Goal: Information Seeking & Learning: Check status

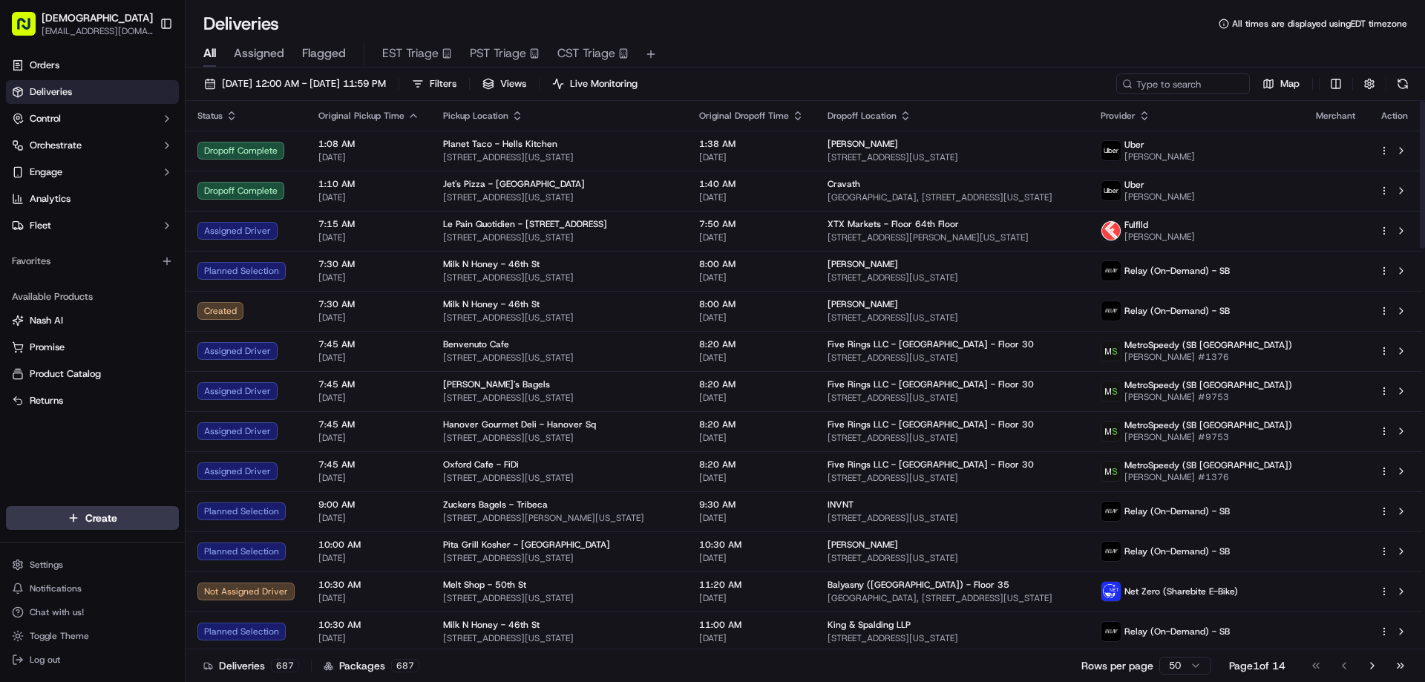
click at [703, 57] on div "All Assigned Flagged EST Triage PST Triage CST Triage" at bounding box center [804, 55] width 1239 height 26
click at [386, 88] on span "[DATE] 12:00 AM - [DATE] 11:59 PM" at bounding box center [304, 83] width 164 height 13
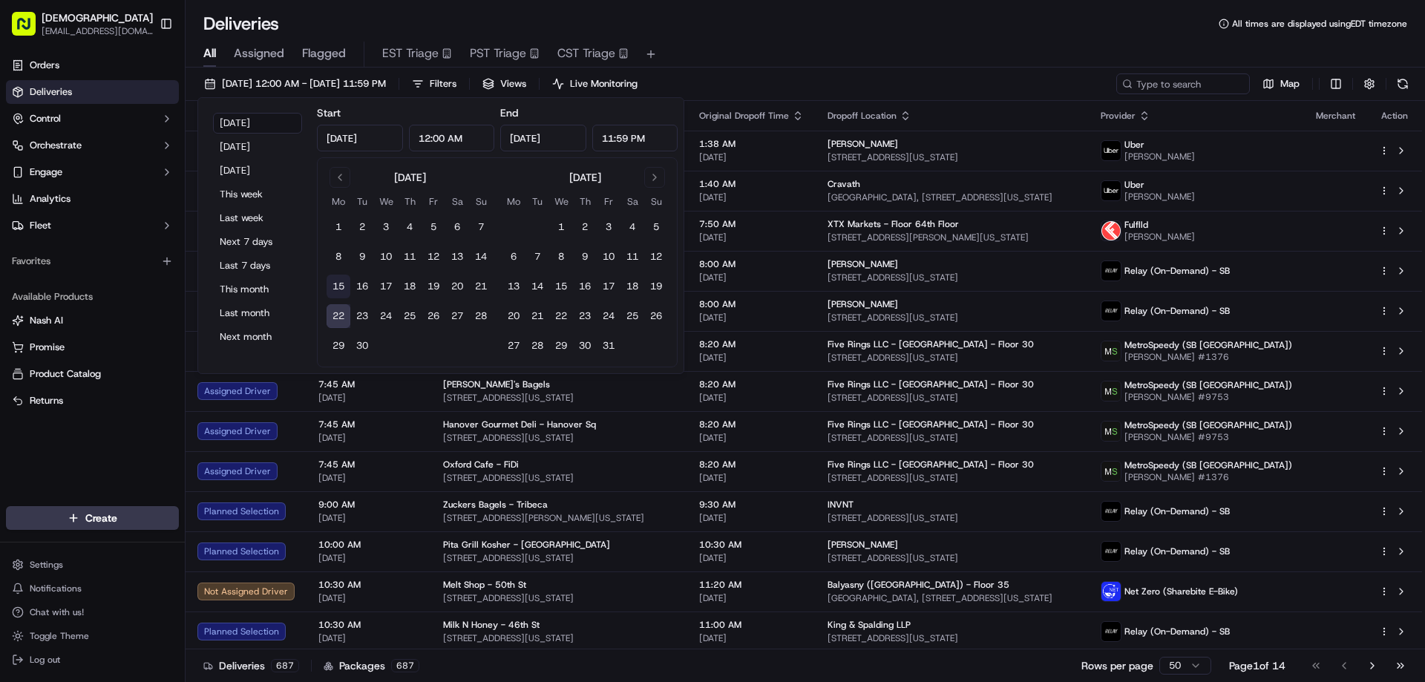
click at [344, 284] on button "15" at bounding box center [338, 287] width 24 height 24
type input "Sep 15, 2025"
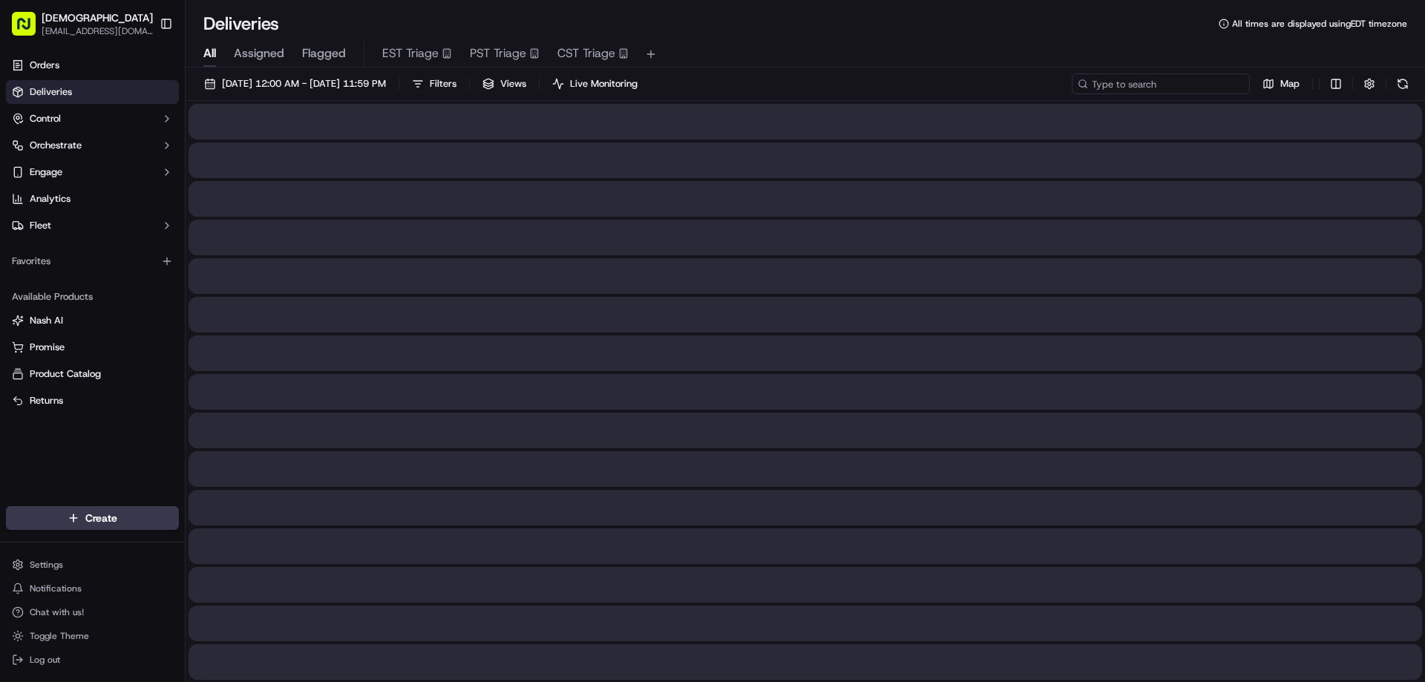
click at [1174, 85] on input at bounding box center [1160, 83] width 178 height 21
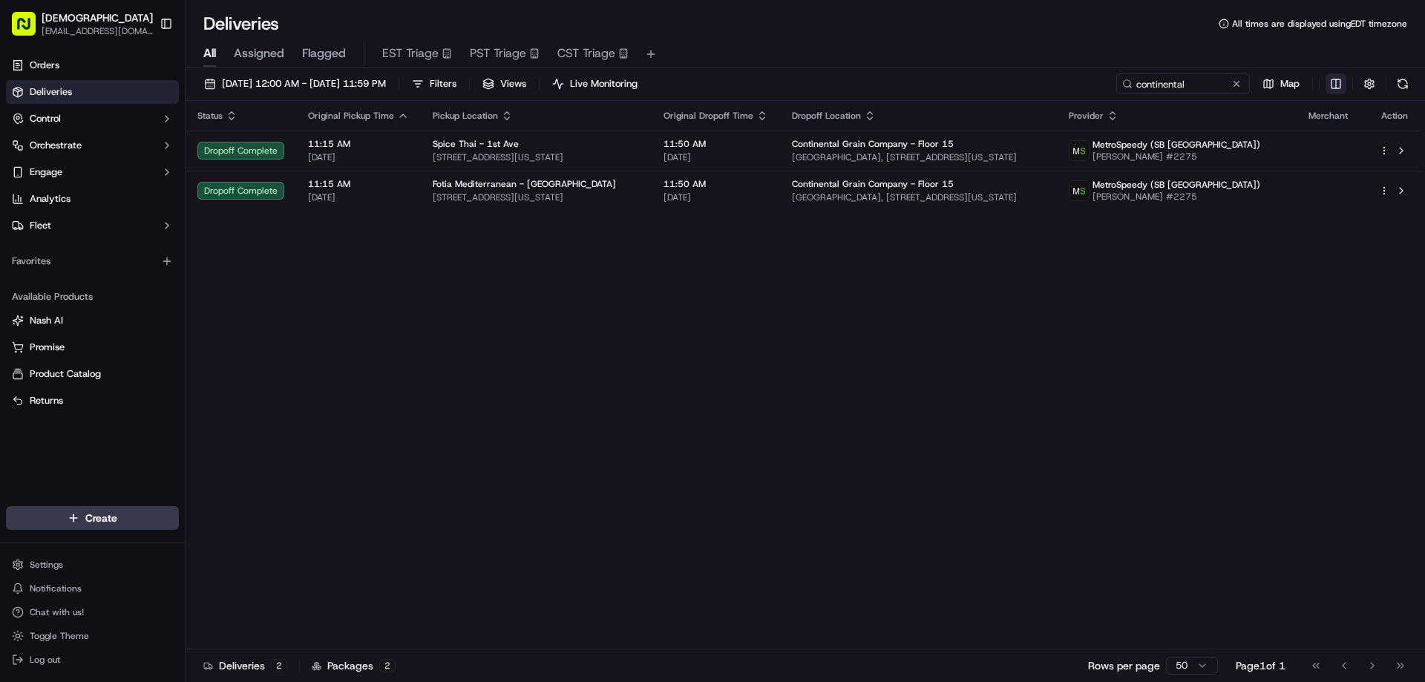
click at [1338, 83] on html "Sharebite eveines@ececonsultinggroup.com Toggle Sidebar Orders Deliveries Contr…" at bounding box center [712, 341] width 1425 height 682
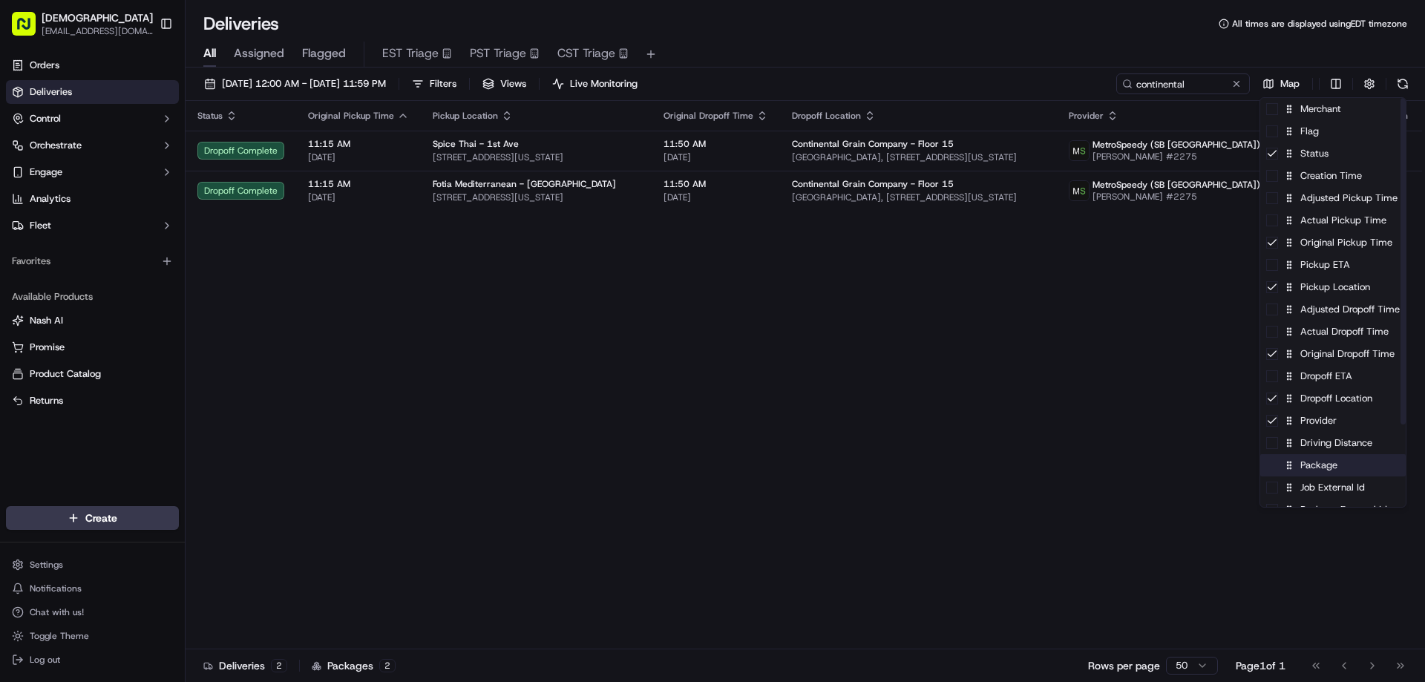
click at [1306, 470] on div "Package" at bounding box center [1332, 465] width 145 height 22
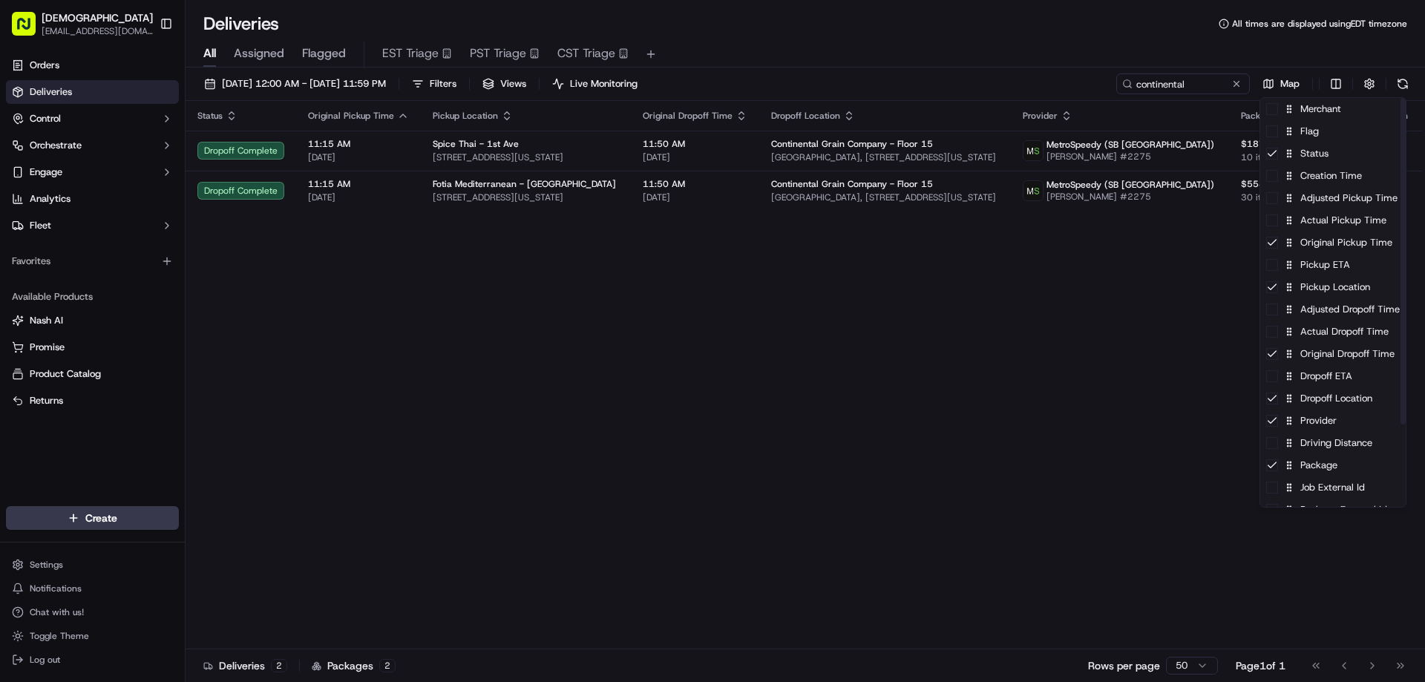
click at [866, 323] on html "Sharebite eveines@ececonsultinggroup.com Toggle Sidebar Orders Deliveries Contr…" at bounding box center [712, 341] width 1425 height 682
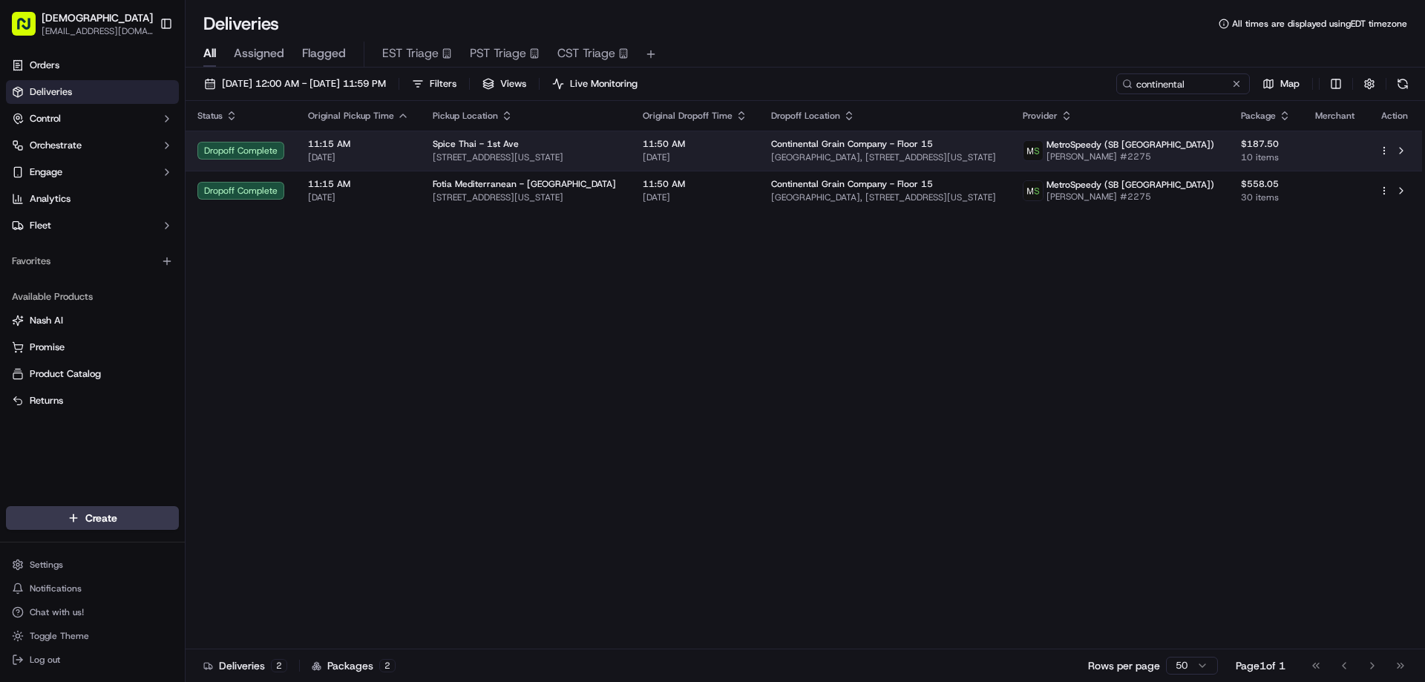
click at [741, 150] on div "11:50 AM 09/15/2025" at bounding box center [695, 150] width 105 height 25
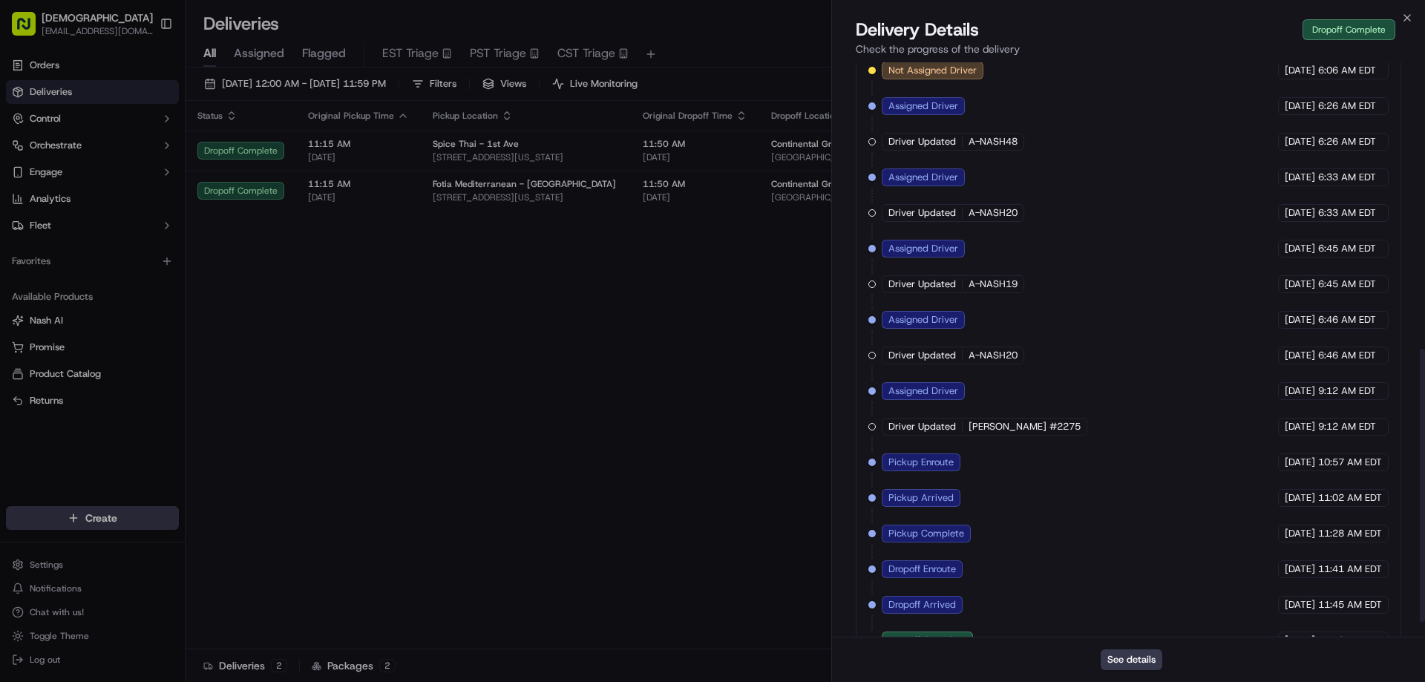
scroll to position [635, 0]
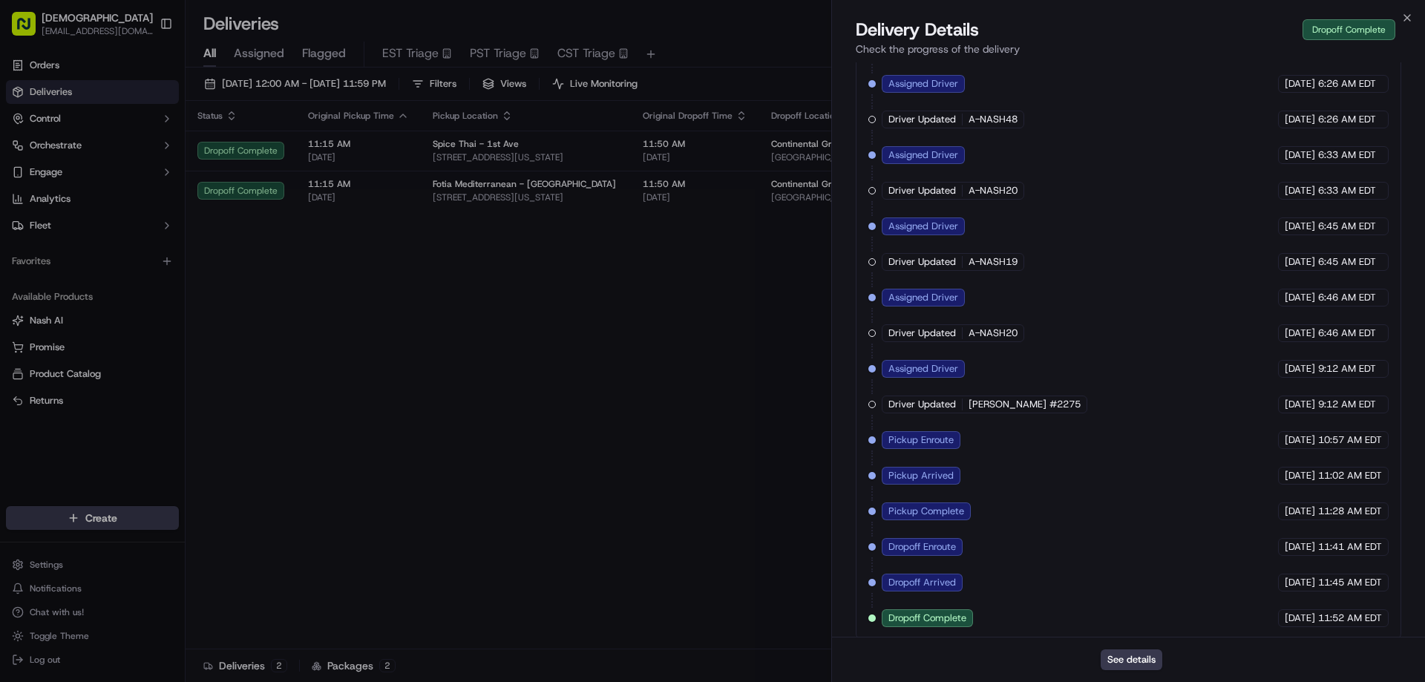
drag, startPoint x: 679, startPoint y: 406, endPoint x: 657, endPoint y: 301, distance: 107.5
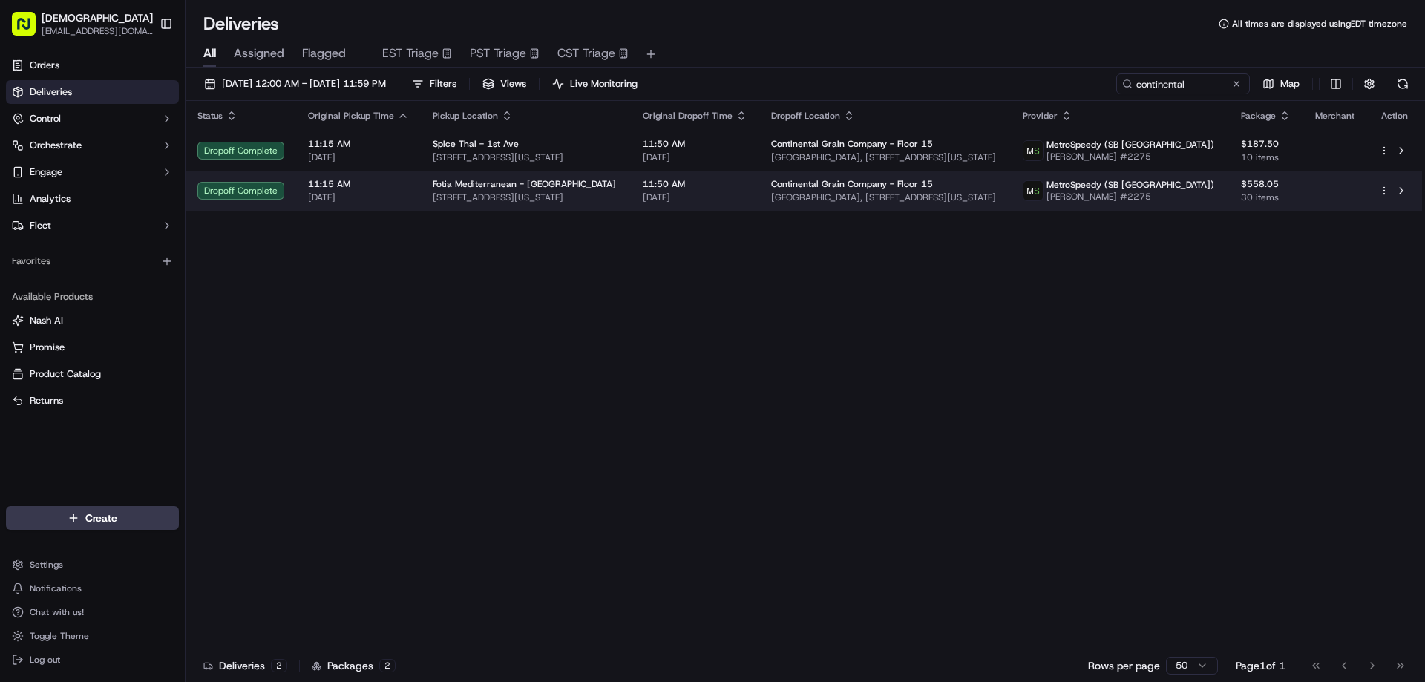
click at [595, 198] on span "127 E 60th St, New York, NY 10022, USA" at bounding box center [526, 197] width 186 height 12
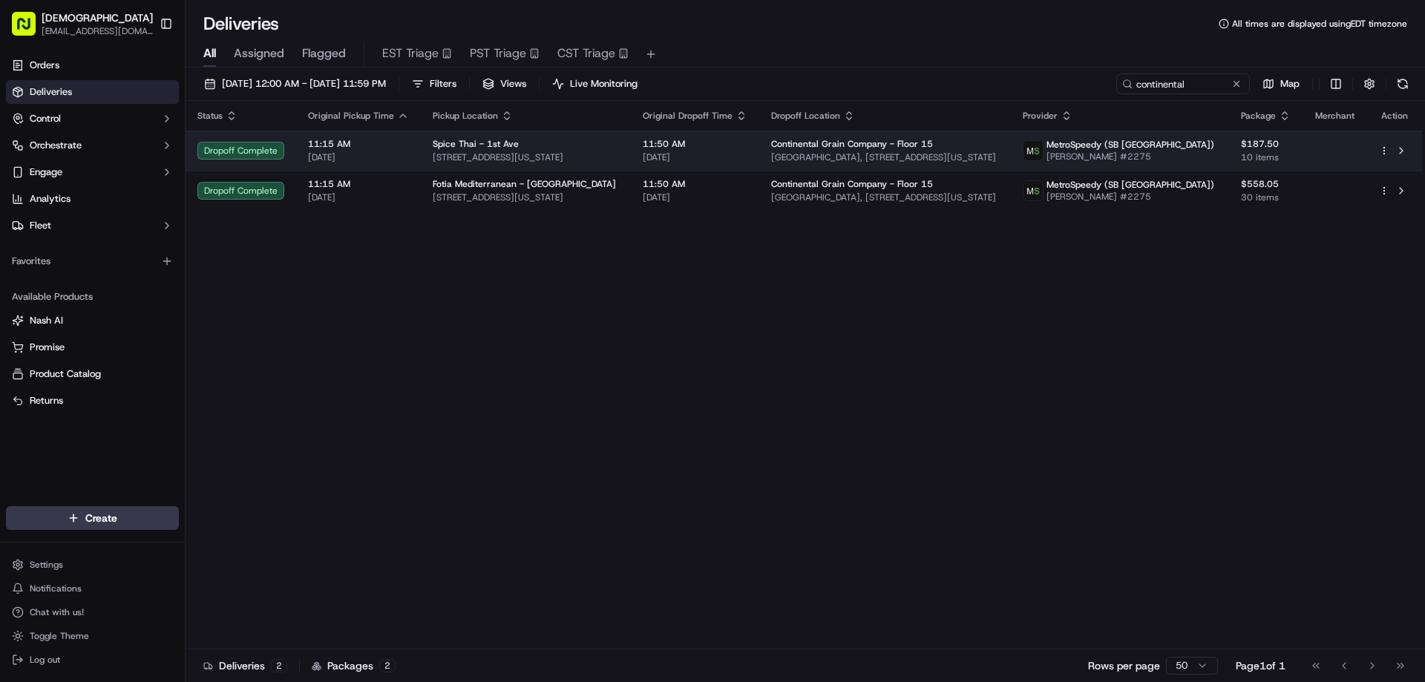
click at [594, 147] on div "Spice Thai - 1st Ave" at bounding box center [526, 144] width 186 height 12
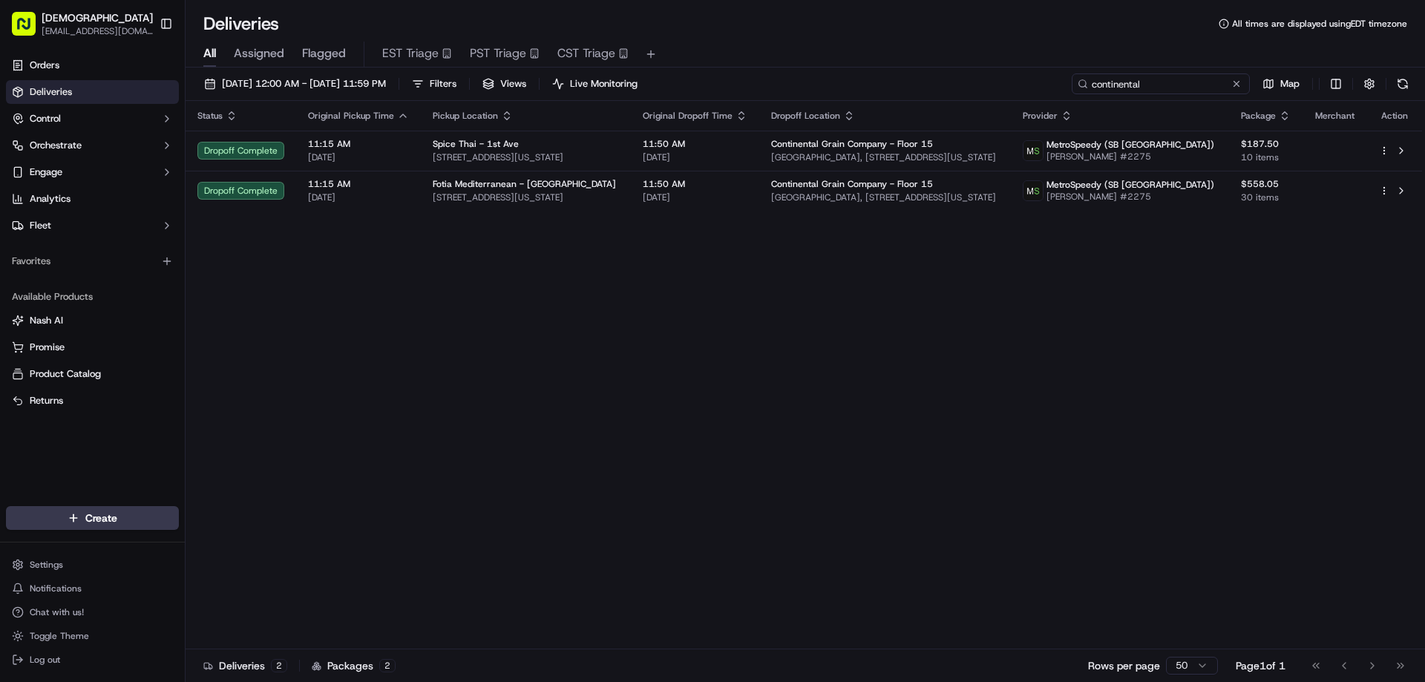
click at [1191, 77] on input "continental" at bounding box center [1160, 83] width 178 height 21
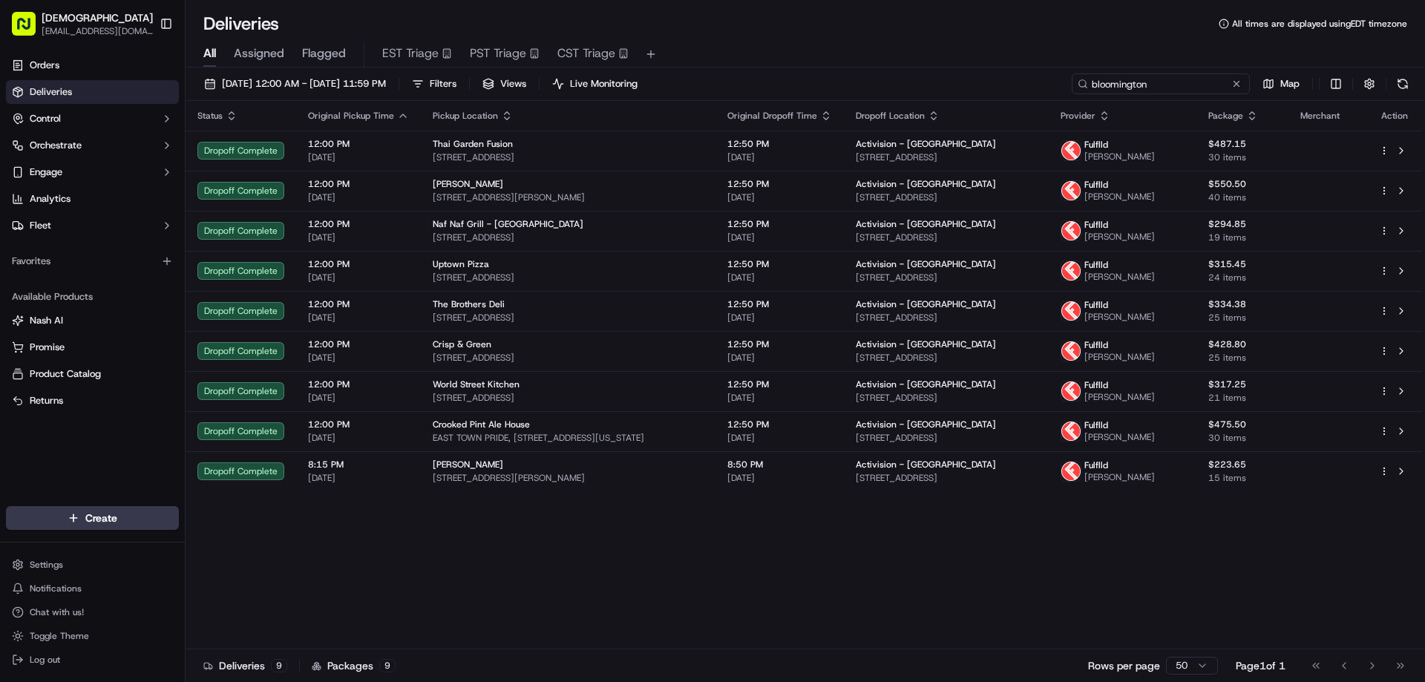
type input "bloomington"
click at [1110, 112] on icon "button" at bounding box center [1104, 116] width 12 height 12
click at [1162, 173] on button "Courier Name (A-Z)" at bounding box center [1164, 176] width 101 height 18
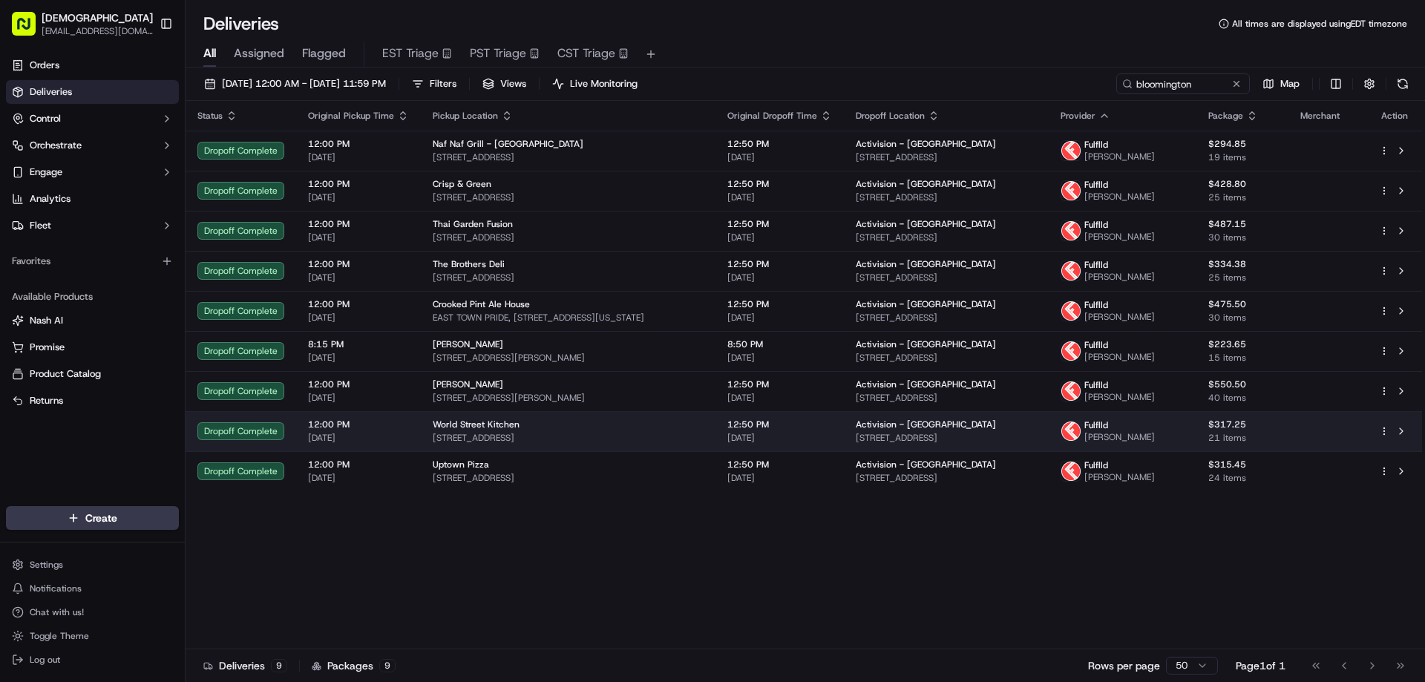
click at [500, 430] on span "World Street Kitchen" at bounding box center [476, 424] width 87 height 12
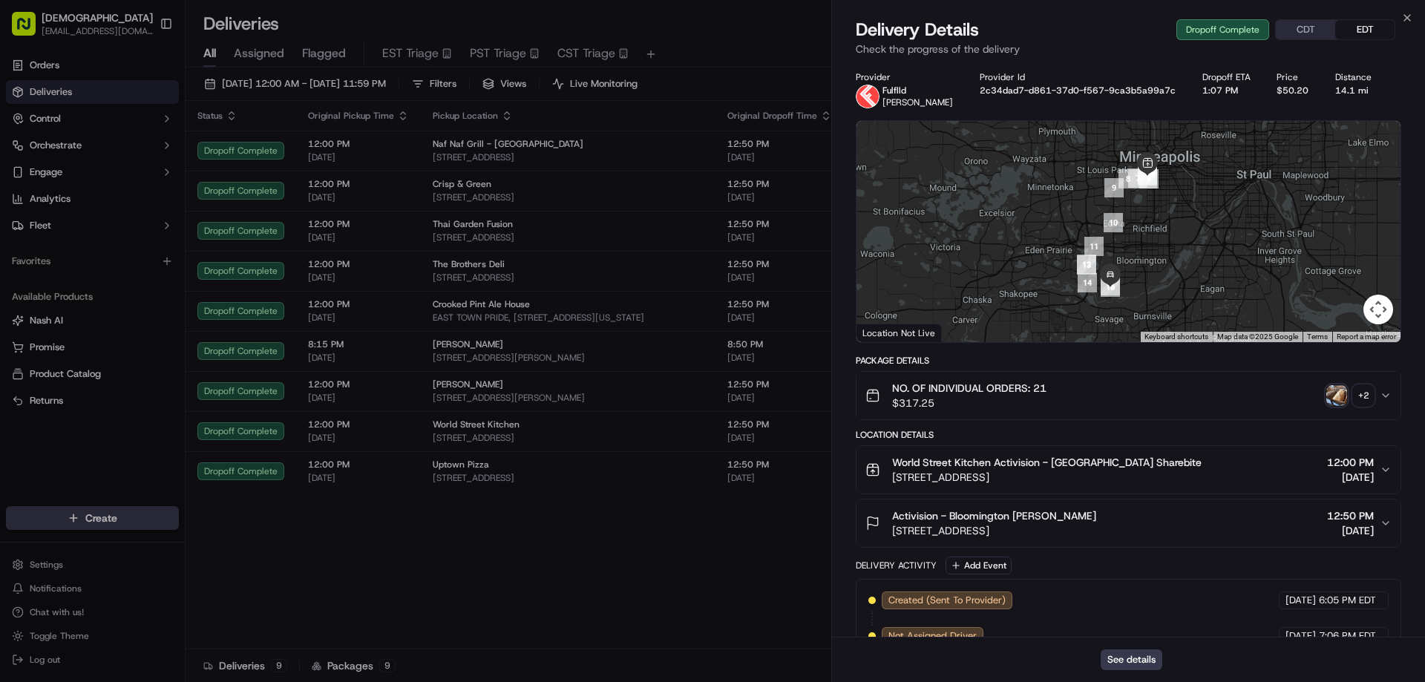
scroll to position [315, 0]
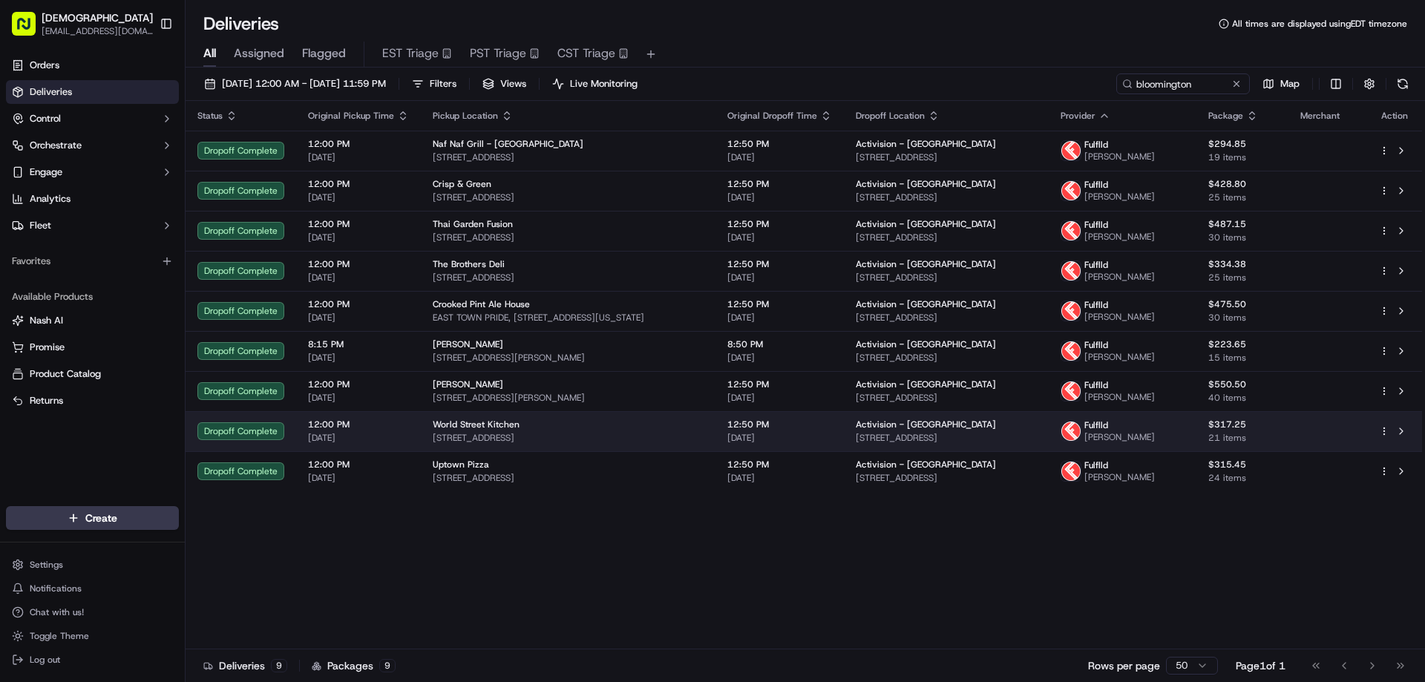
click at [544, 444] on span "2743 Lyndale Ave S, Minneapolis, MN 55408, USA" at bounding box center [568, 438] width 271 height 12
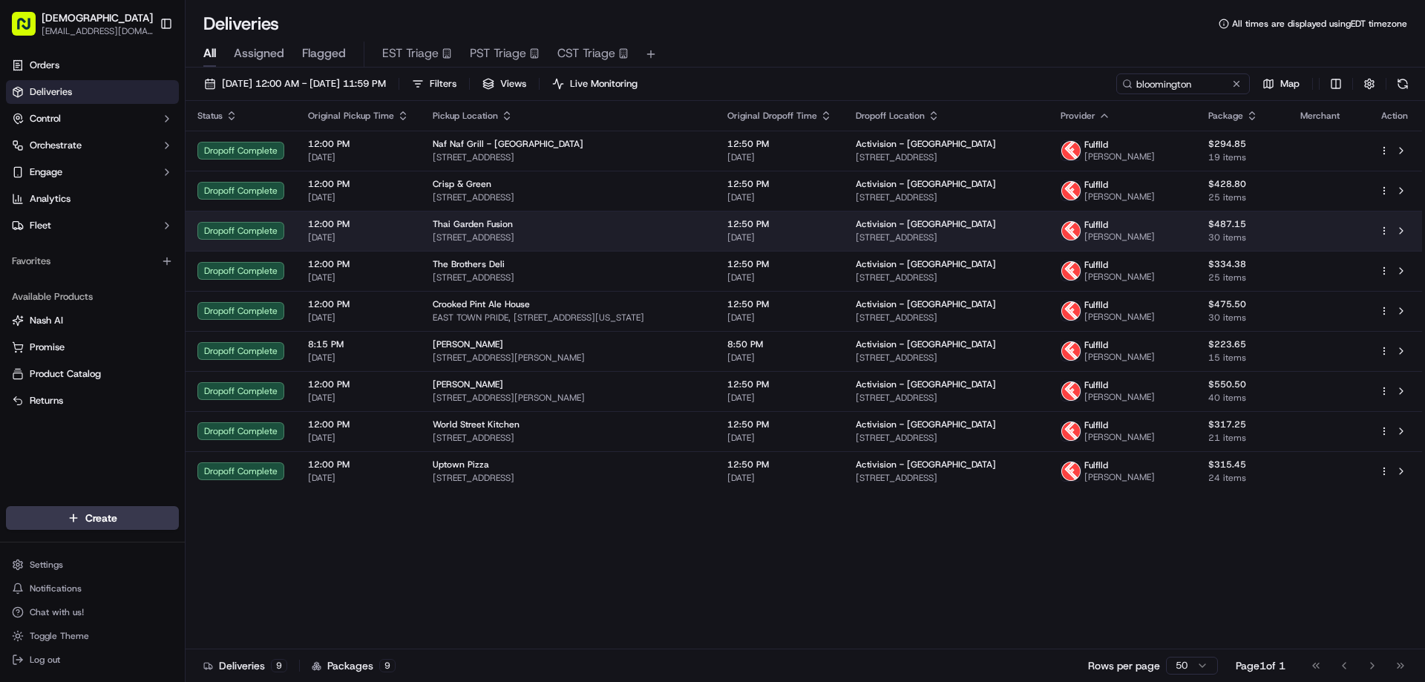
click at [571, 230] on div "Thai Garden Fusion" at bounding box center [568, 224] width 271 height 12
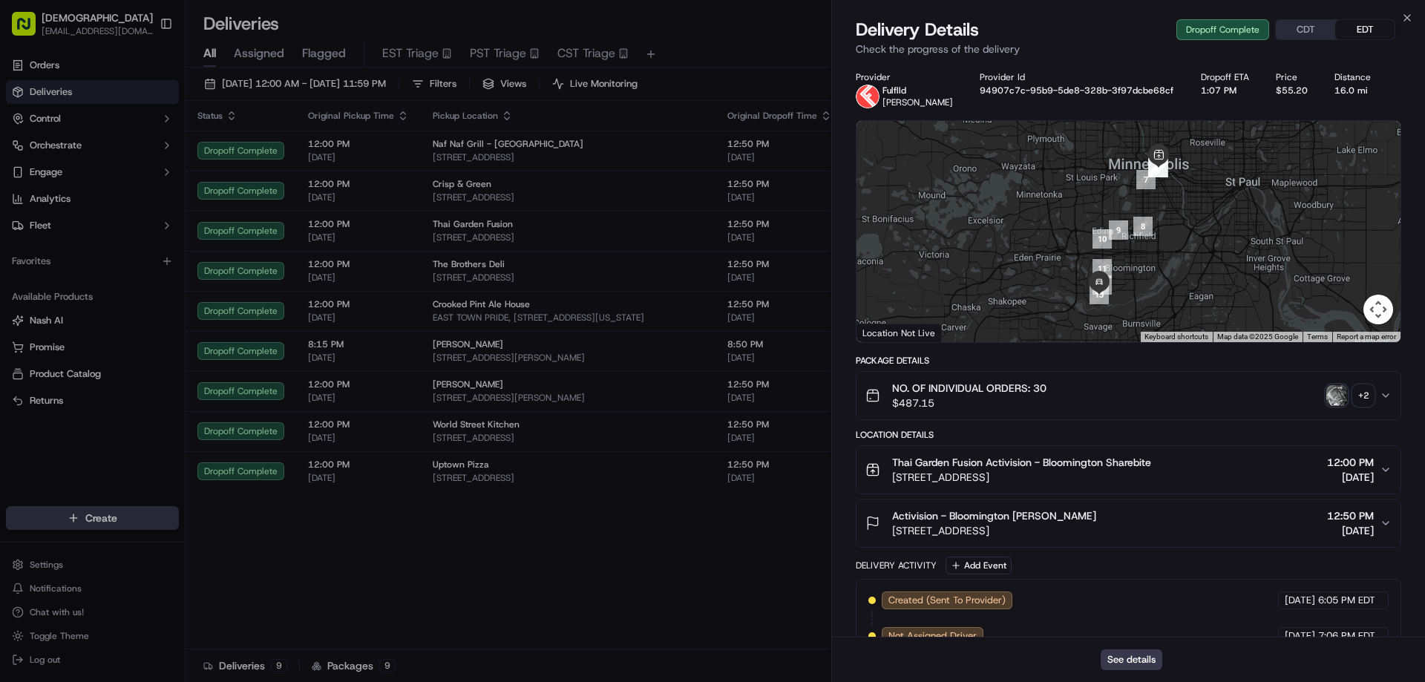
click at [1300, 28] on button "CDT" at bounding box center [1304, 29] width 59 height 19
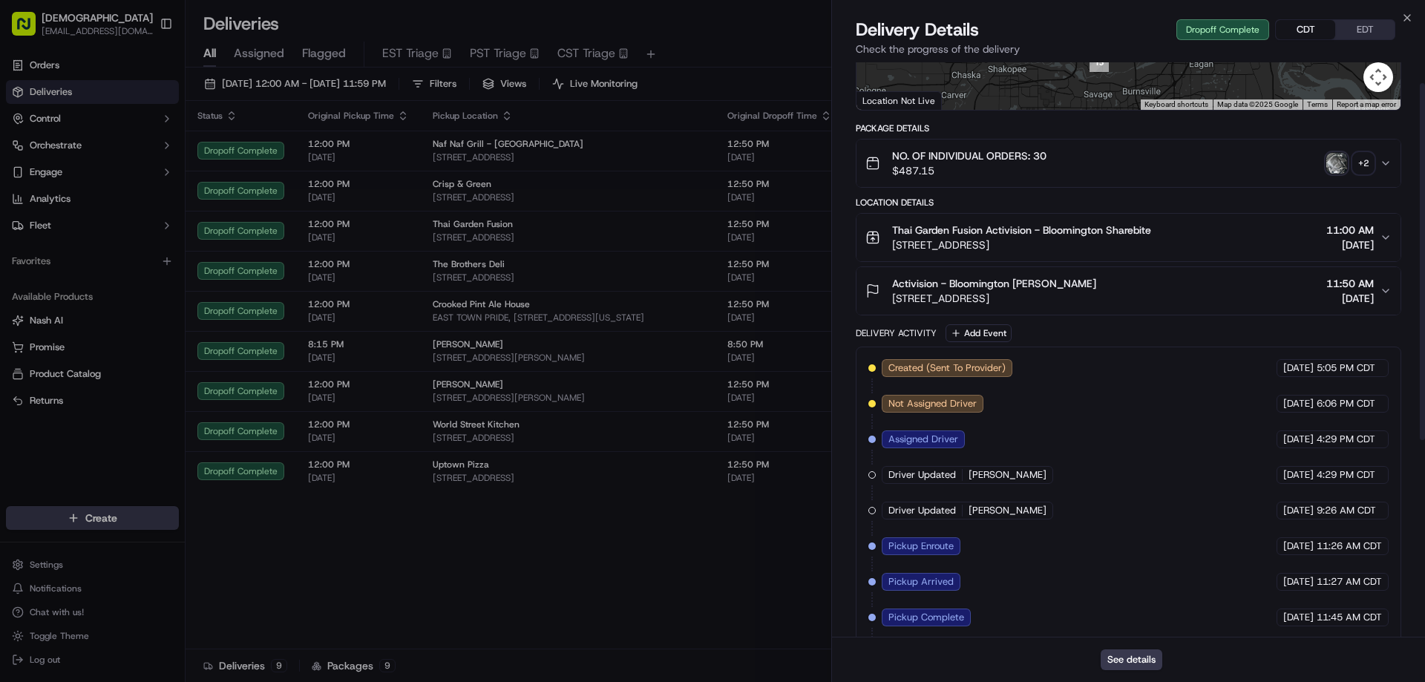
scroll to position [350, 0]
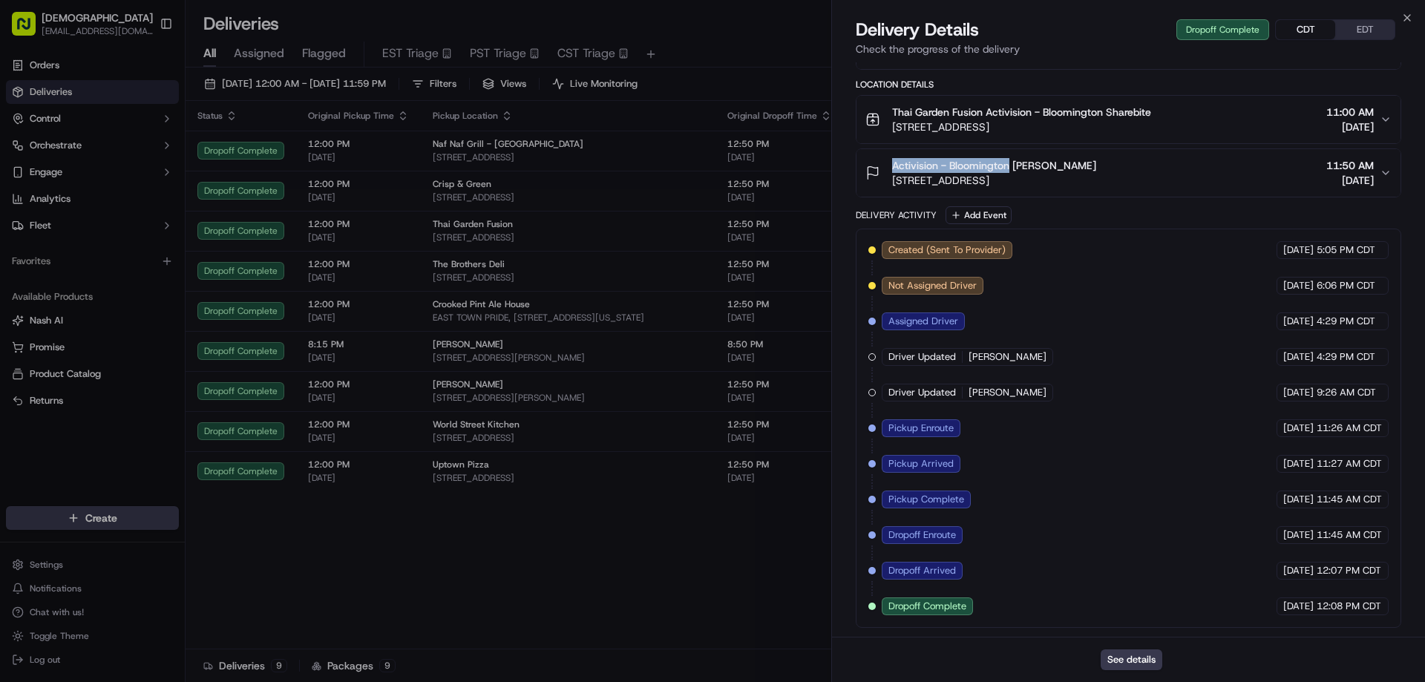
drag, startPoint x: 1010, startPoint y: 165, endPoint x: 893, endPoint y: 167, distance: 117.2
click at [893, 167] on span "Activision - Bloomington Shauna R" at bounding box center [994, 165] width 204 height 15
copy span "Activision - Bloomington"
drag, startPoint x: 985, startPoint y: 111, endPoint x: 893, endPoint y: 111, distance: 91.3
click at [893, 111] on span "Thai Garden Fusion Activision - Bloomington Sharebite" at bounding box center [1021, 112] width 259 height 15
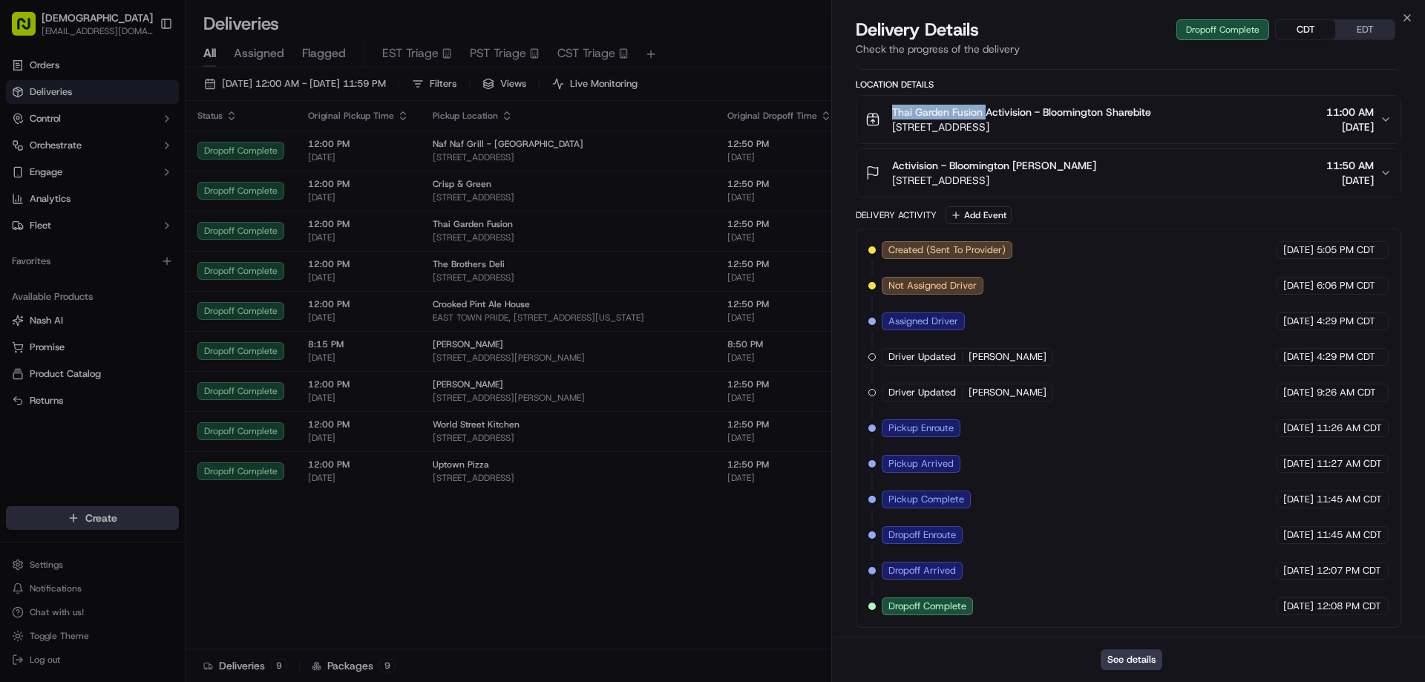
copy span "Thai Garden Fusion"
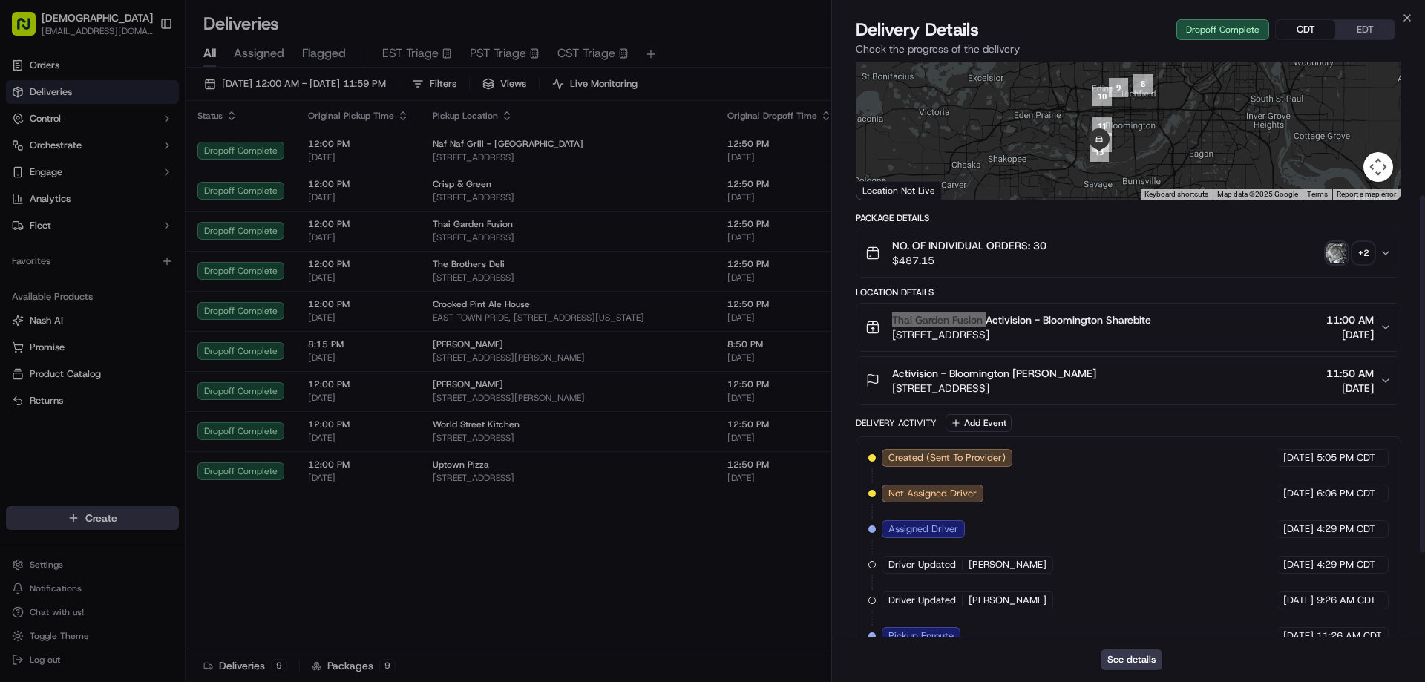
scroll to position [0, 0]
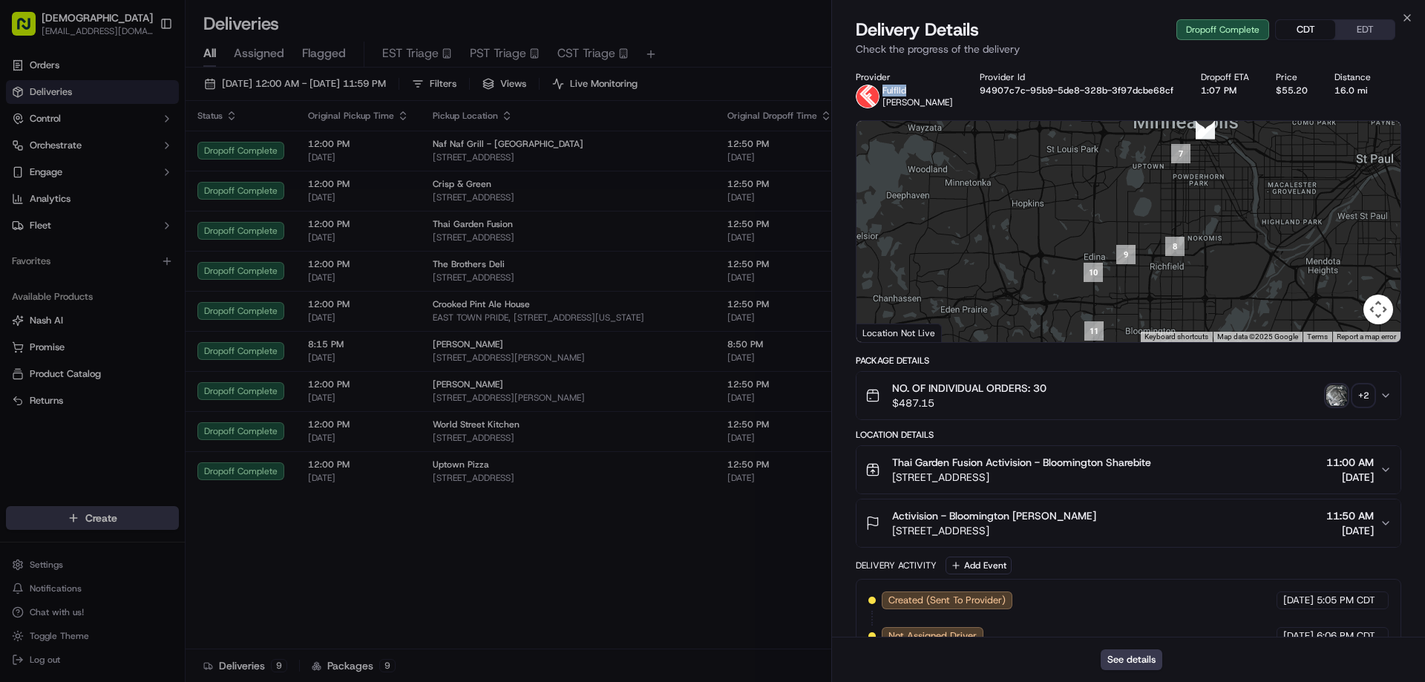
drag, startPoint x: 916, startPoint y: 92, endPoint x: 881, endPoint y: 87, distance: 35.3
click at [881, 87] on div "Fulflld Mahmudul Hassan" at bounding box center [903, 97] width 97 height 24
copy p "Fulflld"
drag, startPoint x: 960, startPoint y: 101, endPoint x: 882, endPoint y: 101, distance: 77.9
click at [882, 101] on div "Fulflld Mahmudul Hassan" at bounding box center [905, 97] width 100 height 24
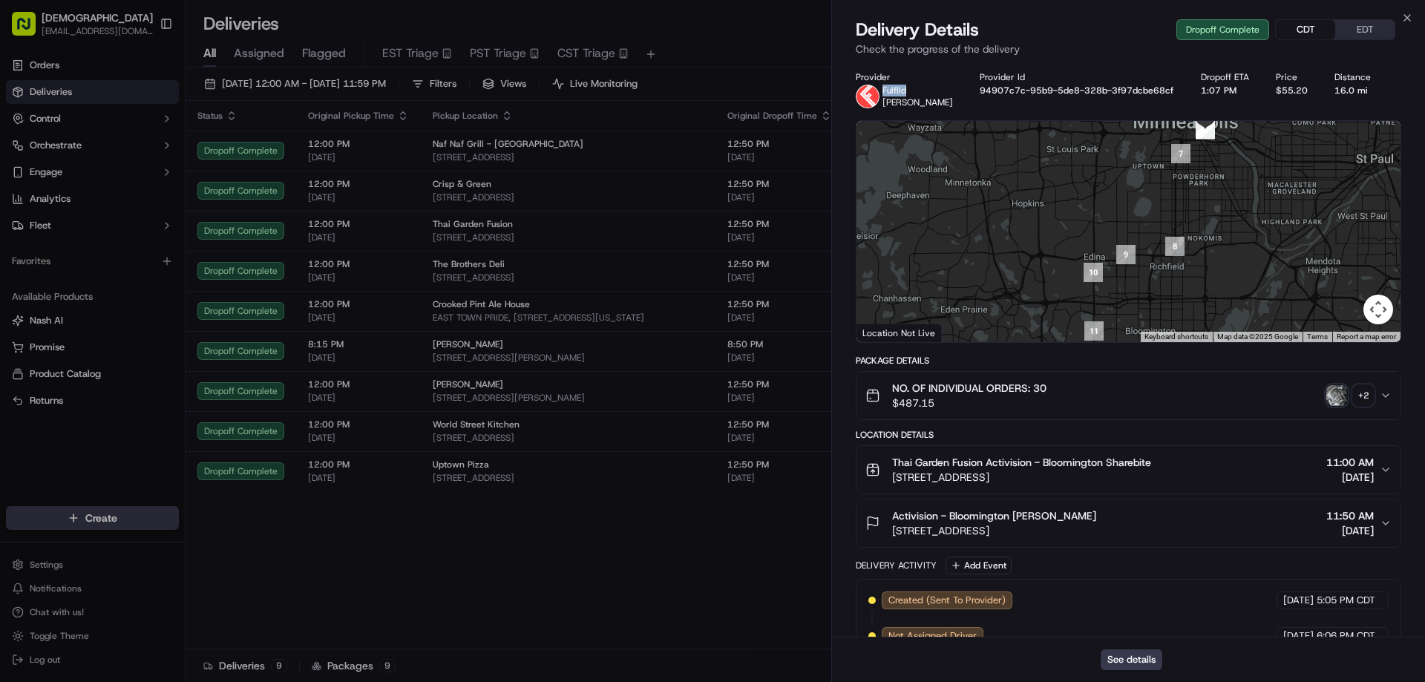
copy span "Mahmudul Hassan"
click at [1147, 656] on button "See details" at bounding box center [1131, 659] width 62 height 21
drag, startPoint x: 388, startPoint y: 84, endPoint x: 395, endPoint y: 80, distance: 7.6
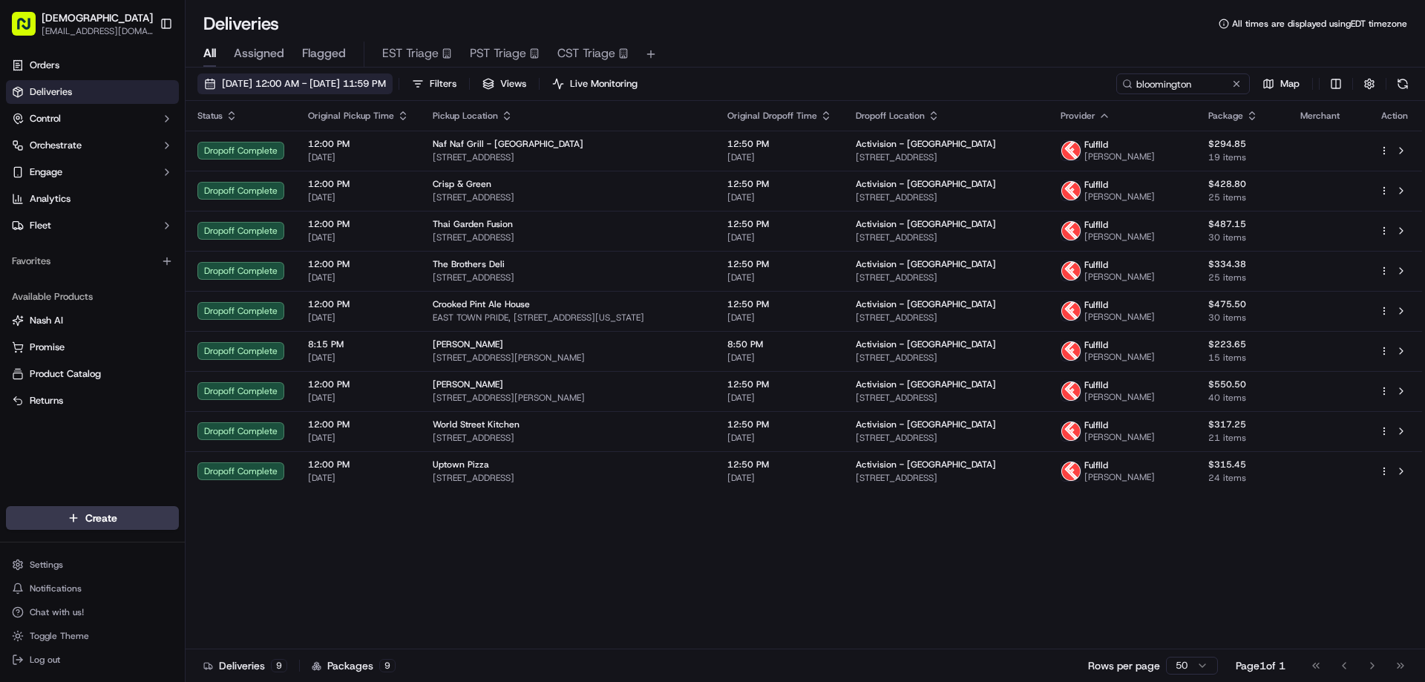
click at [386, 80] on span "09/15/2025 12:00 AM - 09/15/2025 11:59 PM" at bounding box center [304, 83] width 164 height 13
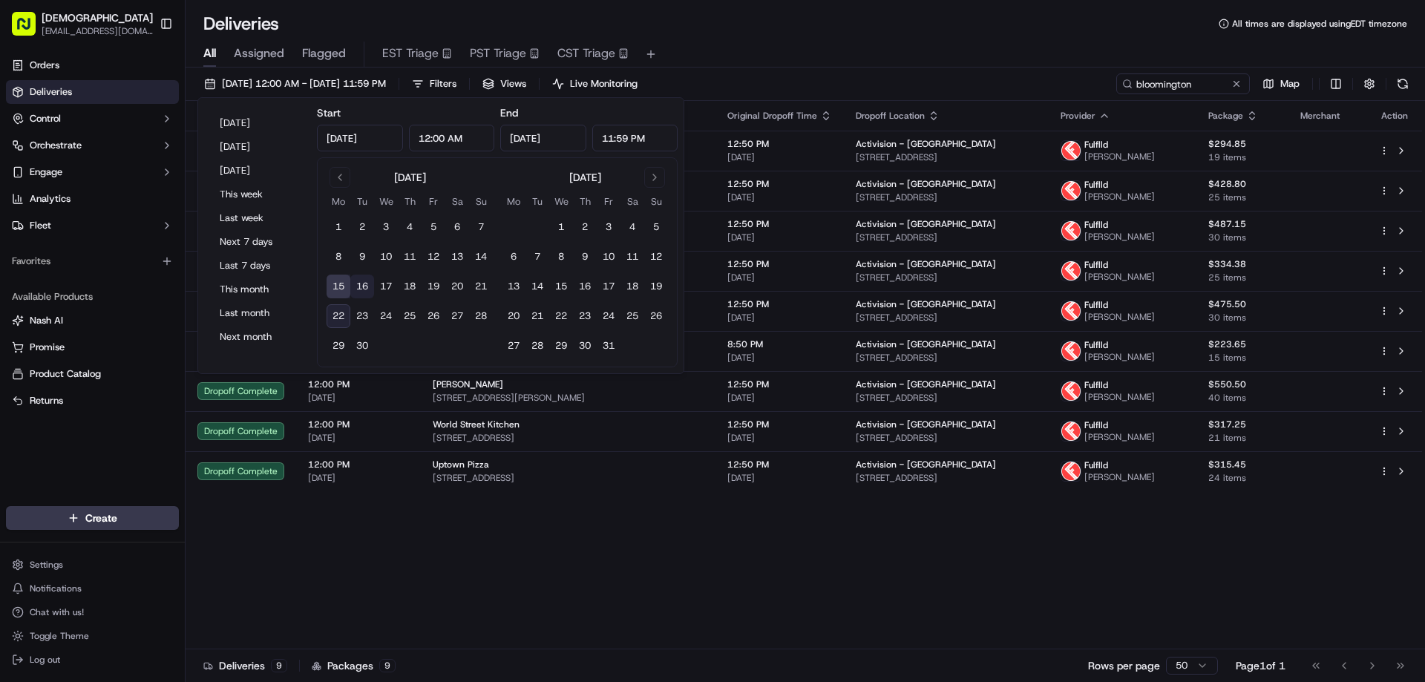
click at [362, 285] on button "16" at bounding box center [362, 287] width 24 height 24
type input "Sep 16, 2025"
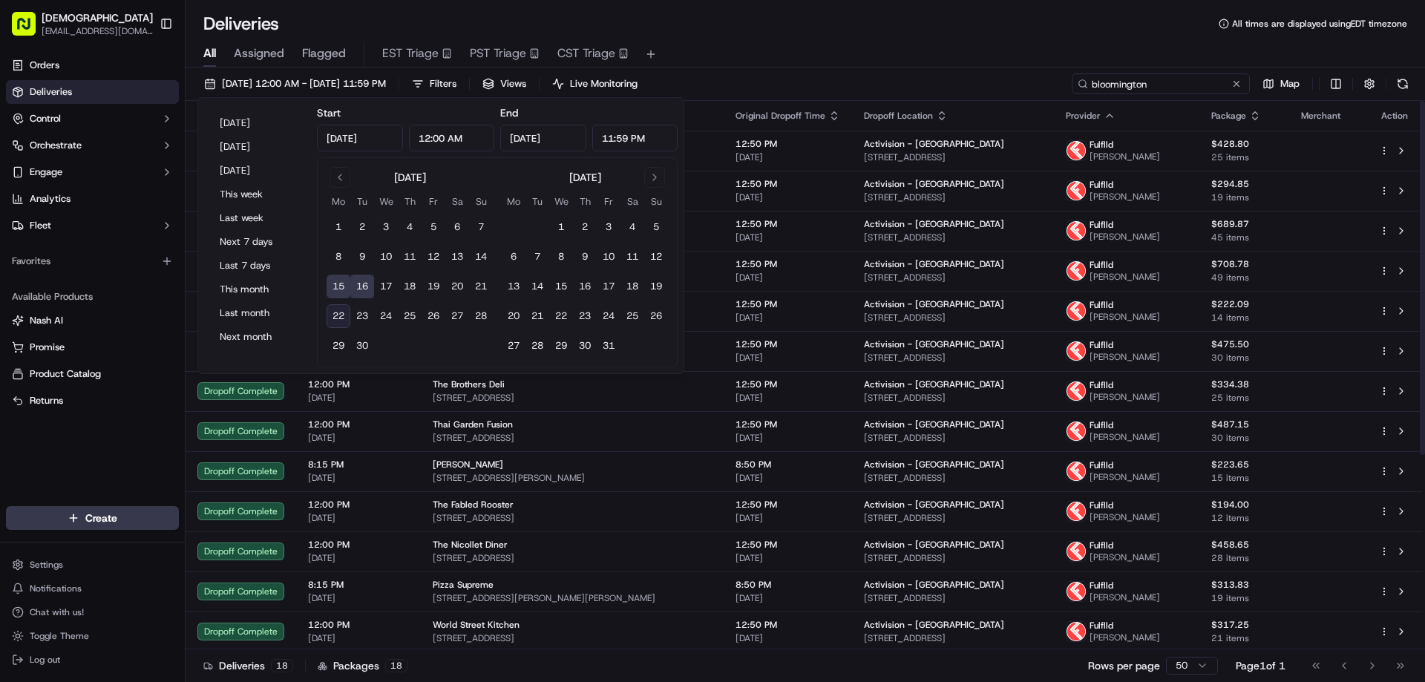
click at [1173, 92] on input "bloomington" at bounding box center [1160, 83] width 178 height 21
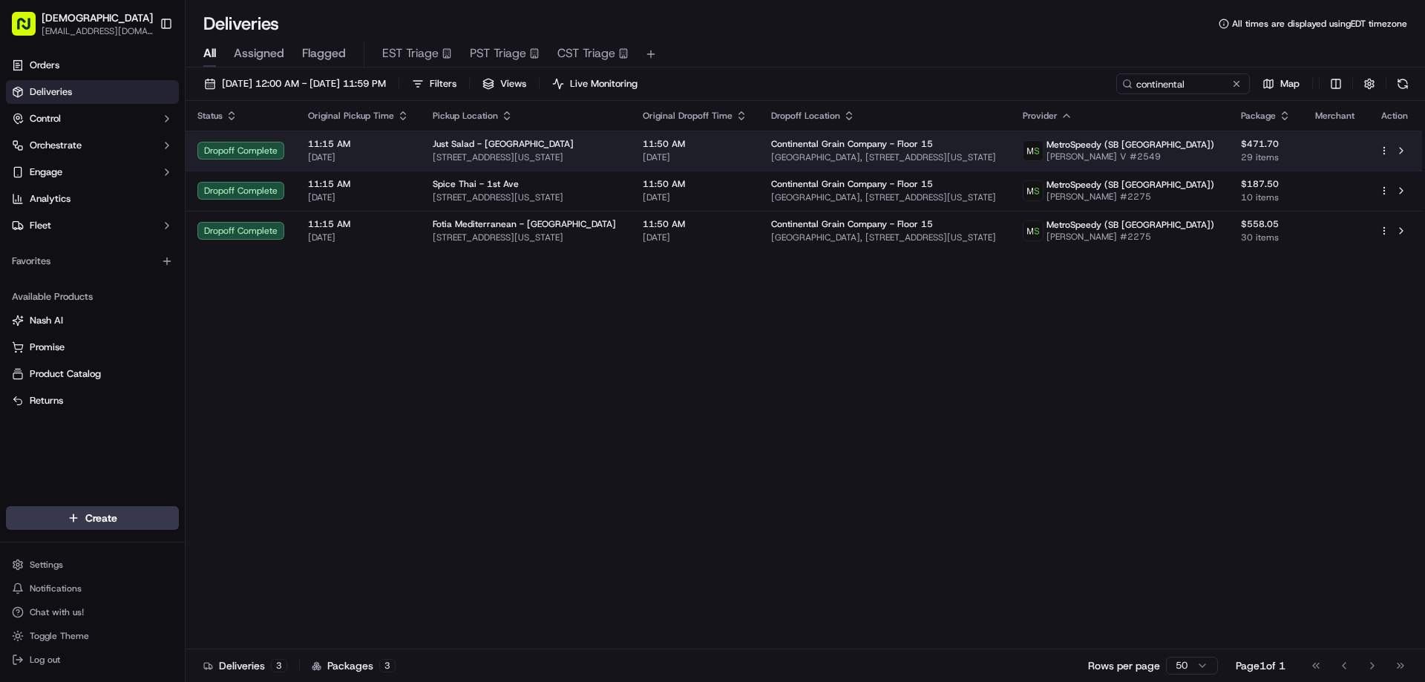
click at [612, 148] on div "Just Salad - Madison Ave" at bounding box center [526, 144] width 186 height 12
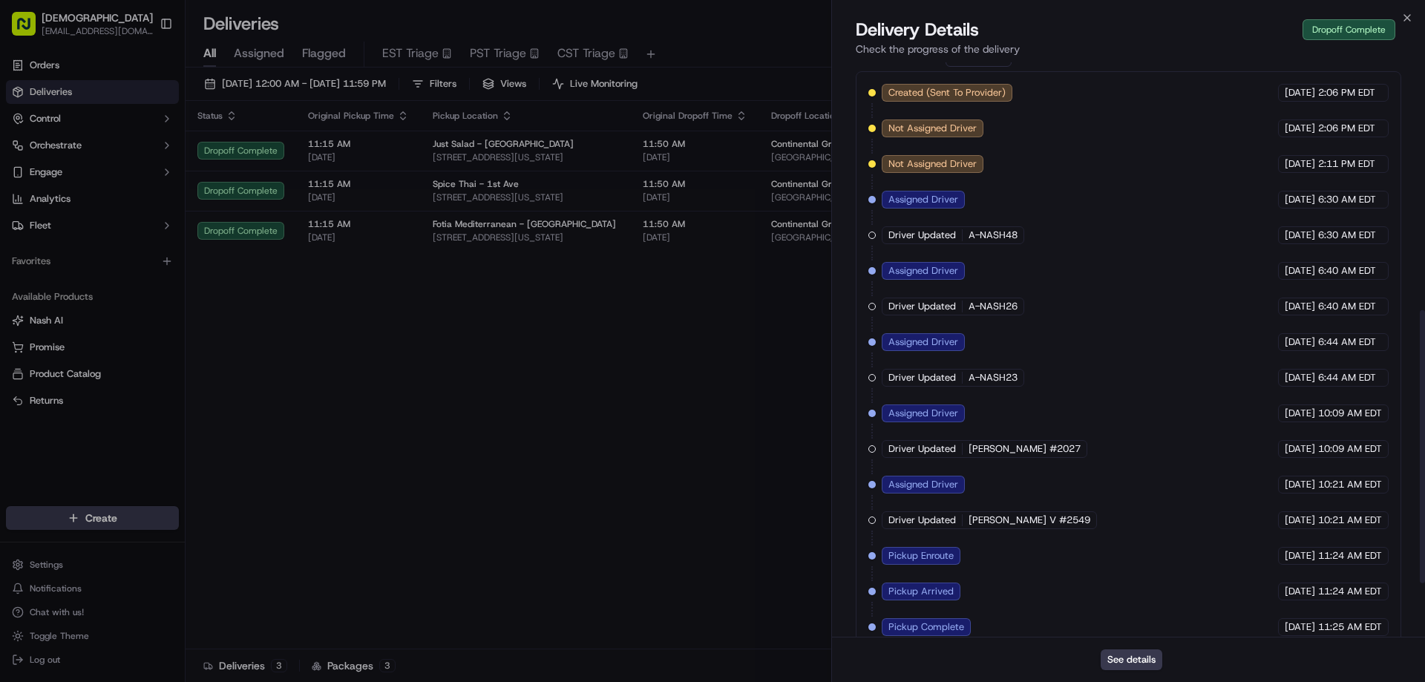
scroll to position [635, 0]
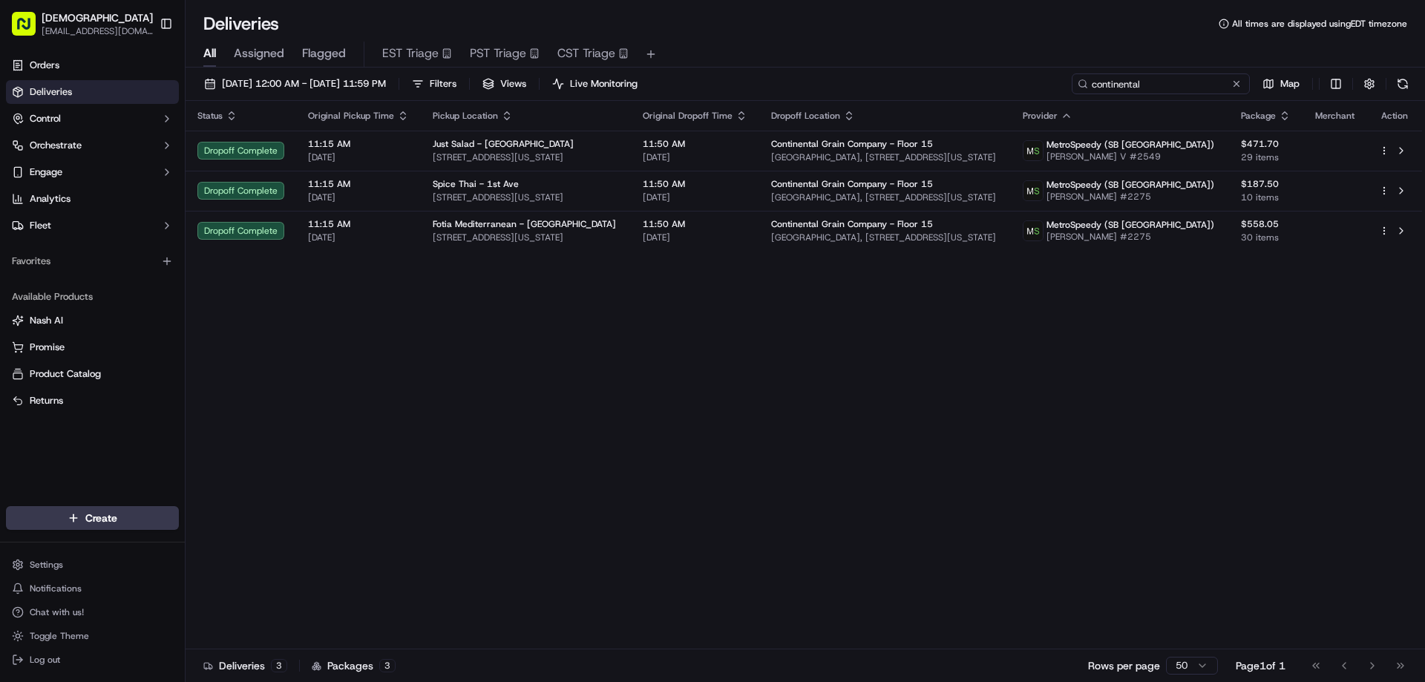
drag, startPoint x: 1192, startPoint y: 85, endPoint x: 1068, endPoint y: 81, distance: 124.0
click at [1068, 81] on div "09/15/2025 12:00 AM - 09/16/2025 11:59 PM Filters Views Live Monitoring contine…" at bounding box center [804, 86] width 1239 height 27
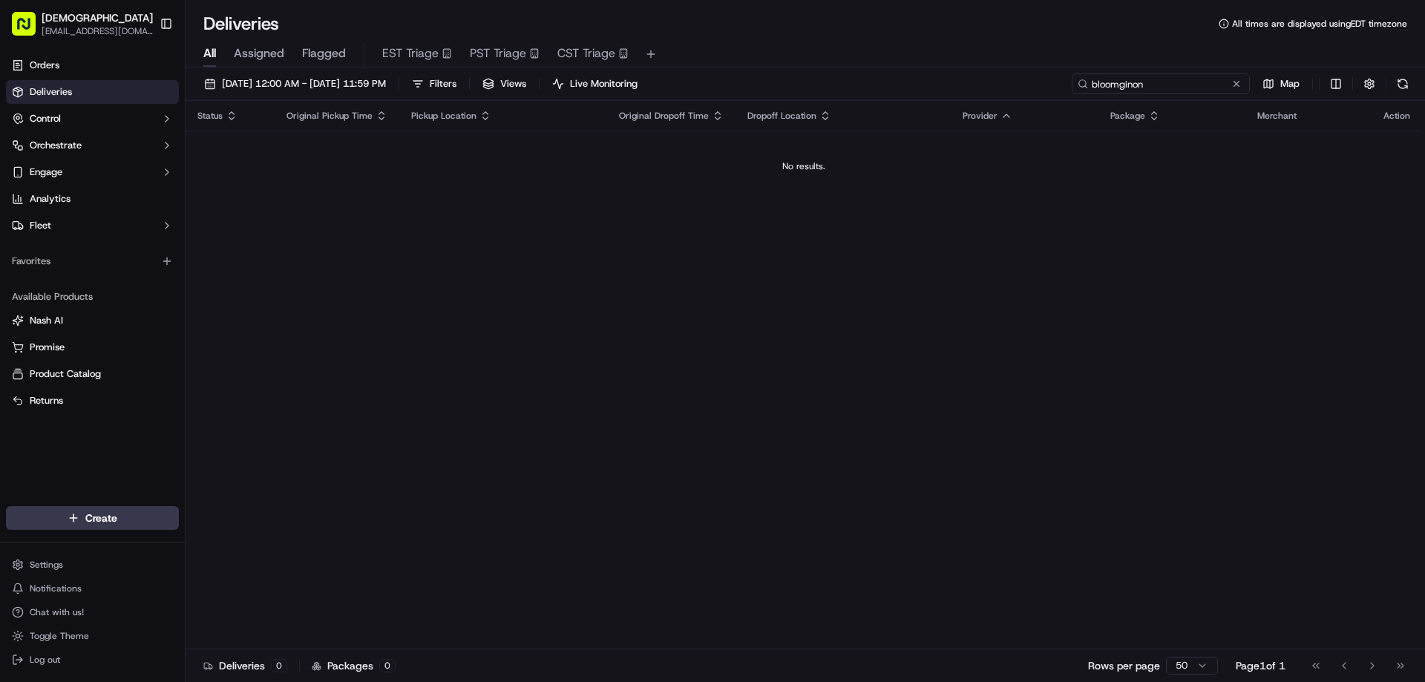
drag, startPoint x: 1145, startPoint y: 83, endPoint x: 1125, endPoint y: 78, distance: 20.7
click at [1125, 78] on input "bloomginon" at bounding box center [1160, 83] width 178 height 21
click at [1119, 85] on input "bloomgton" at bounding box center [1160, 83] width 178 height 21
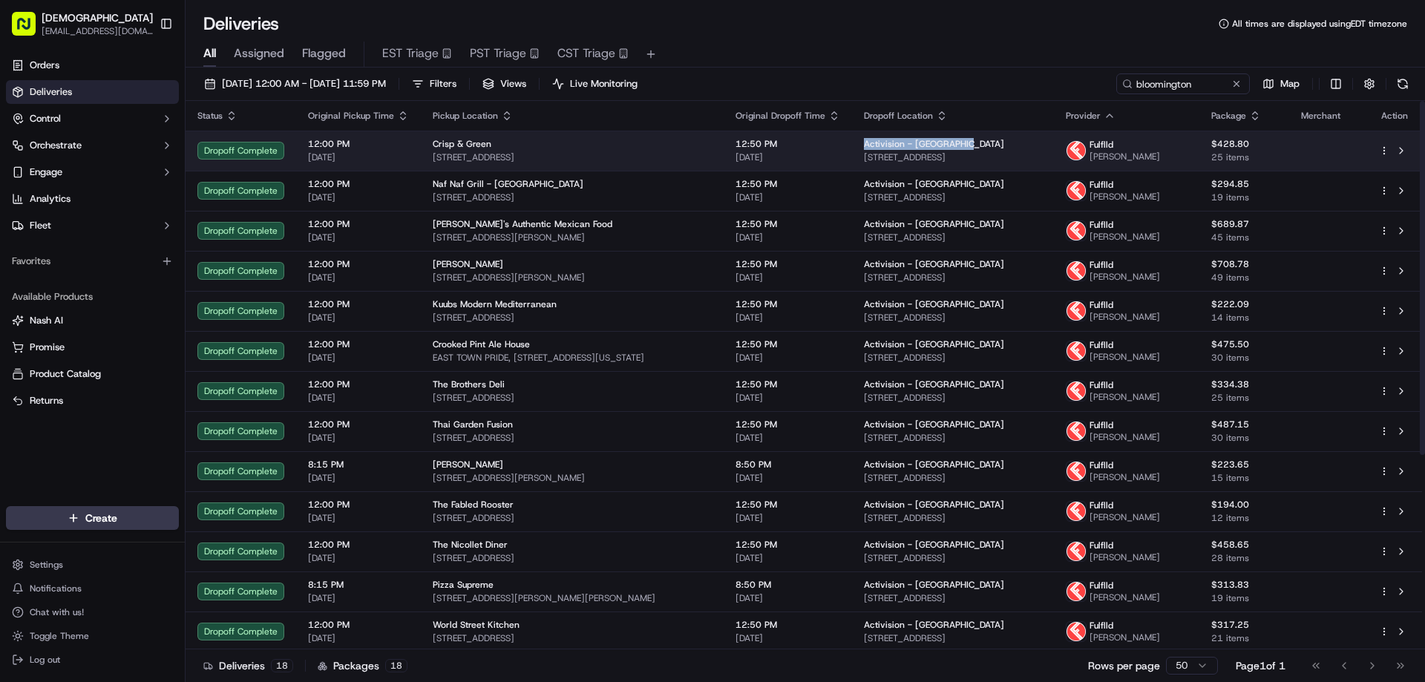
drag, startPoint x: 974, startPoint y: 142, endPoint x: 860, endPoint y: 138, distance: 114.4
click at [860, 138] on td "Activision - Bloomington 5715 W Old Shakopee Rd, Bloomington, MN 55437, USA" at bounding box center [953, 151] width 202 height 40
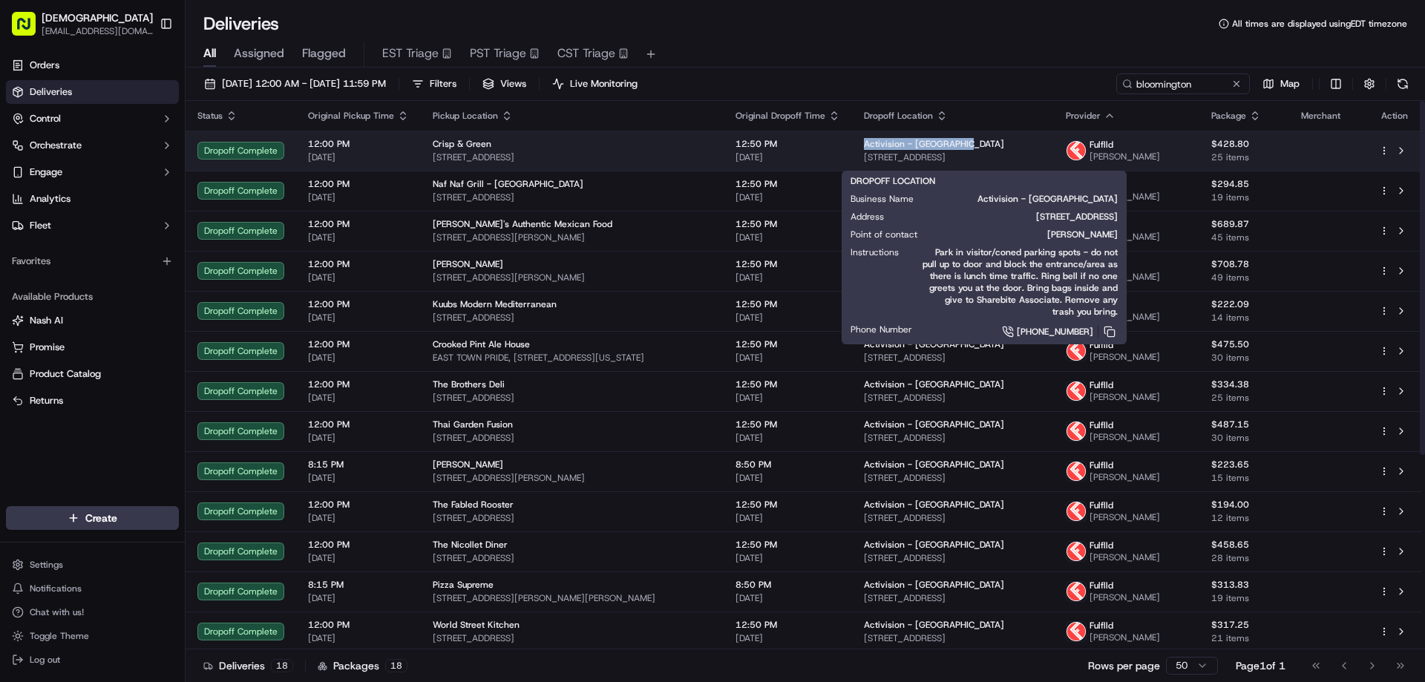
copy span "Activision - Bloomington"
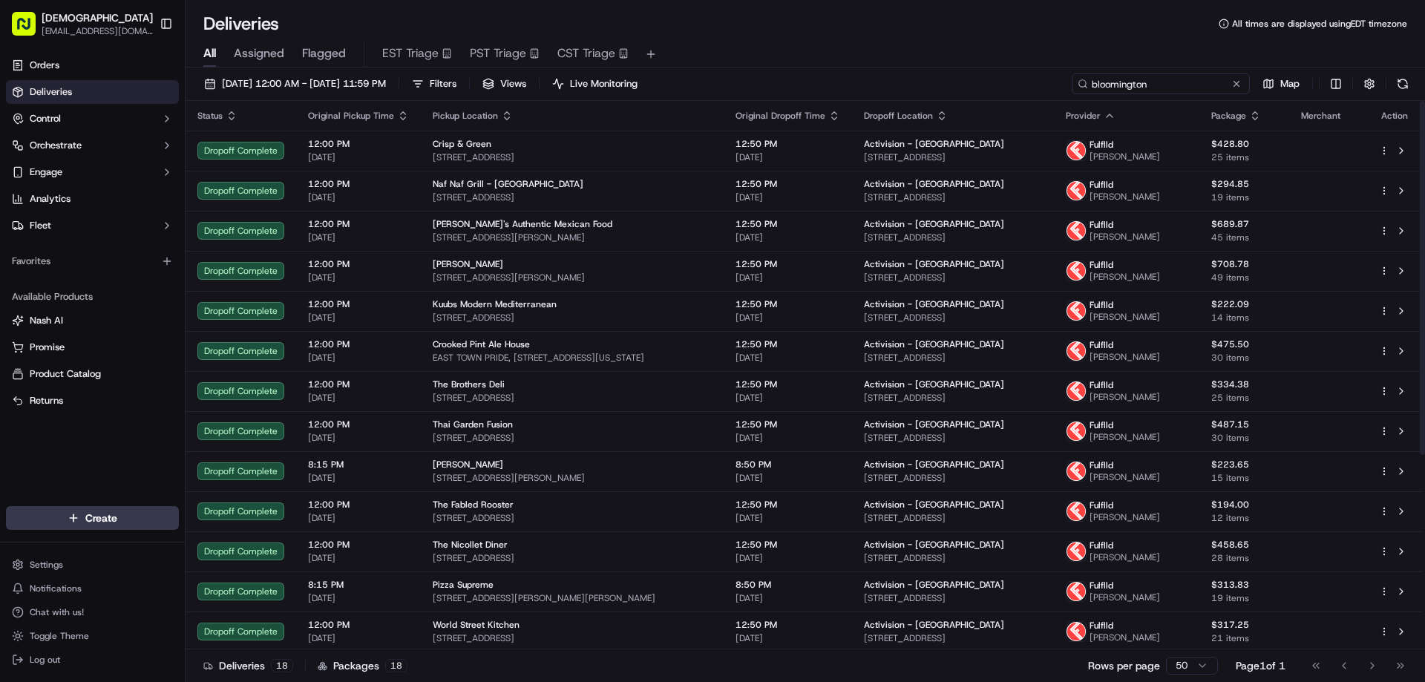
click at [1194, 82] on input "bloomington" at bounding box center [1160, 83] width 178 height 21
paste input "Activision - B"
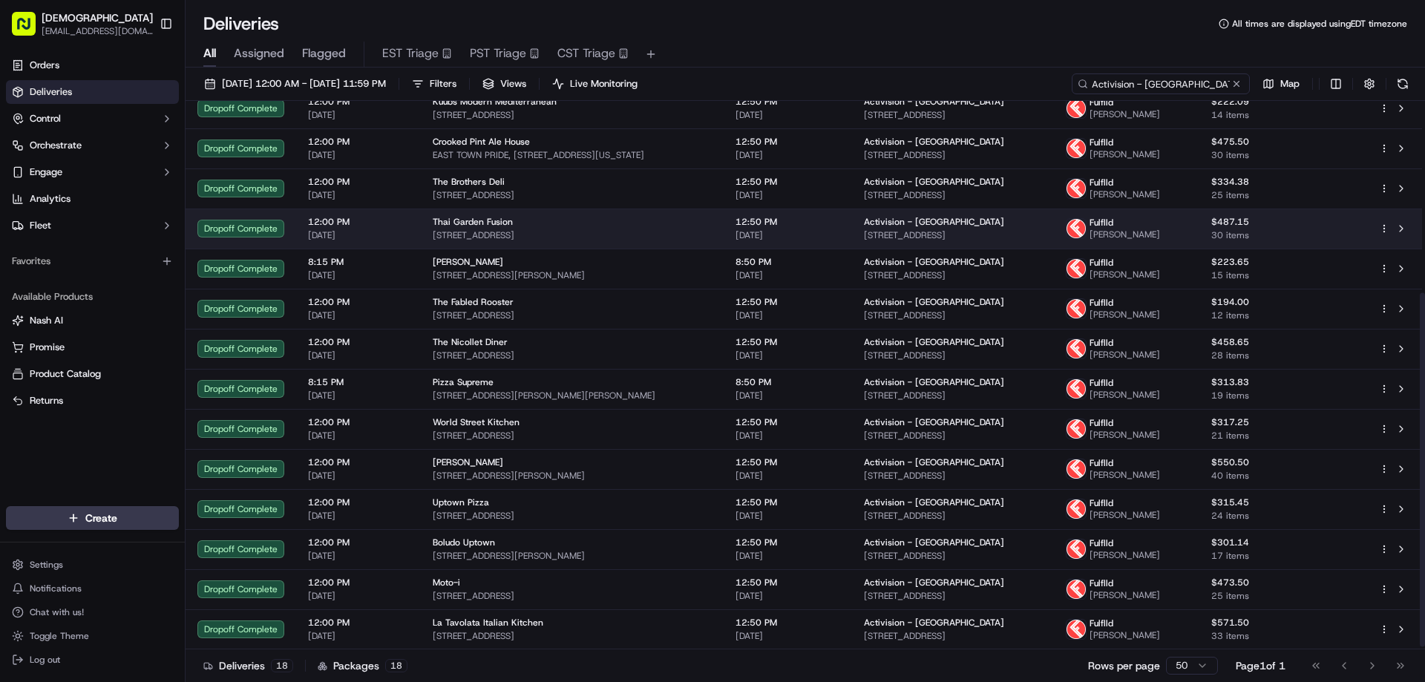
scroll to position [297, 0]
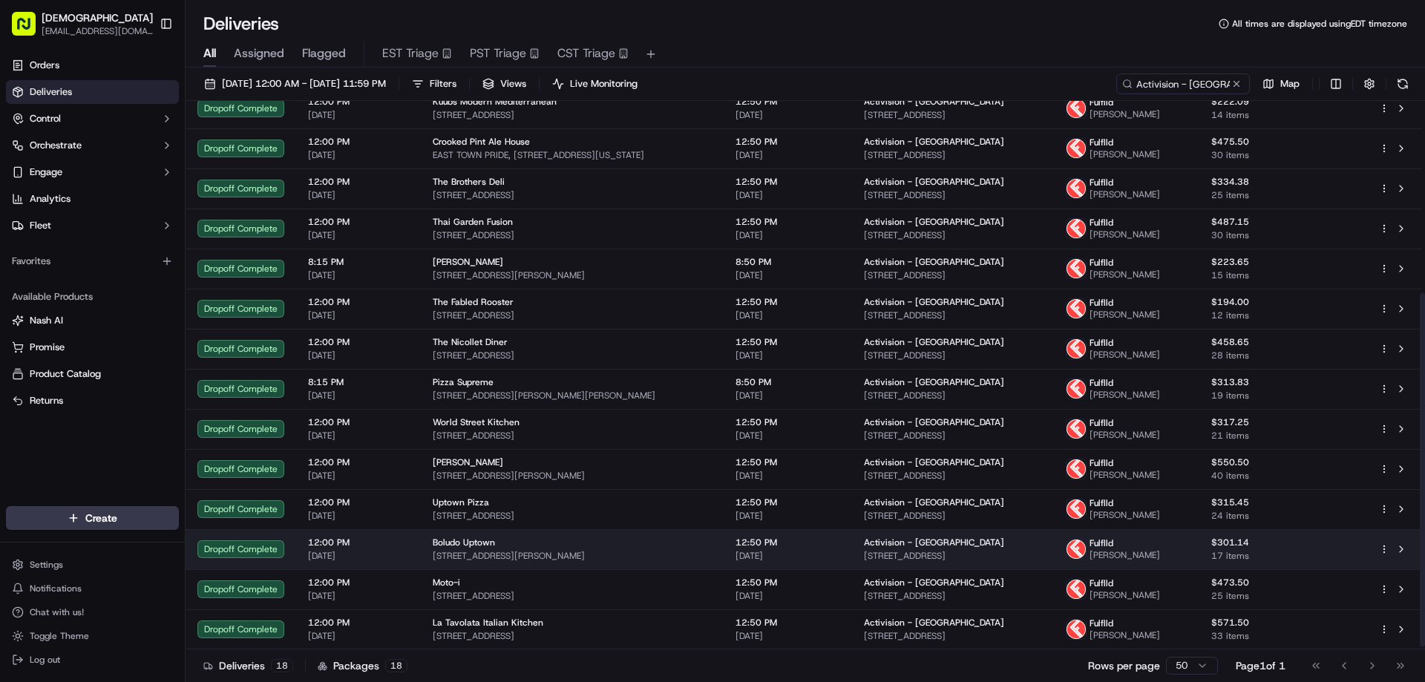
click at [579, 548] on div "Boludo Uptown" at bounding box center [572, 542] width 279 height 12
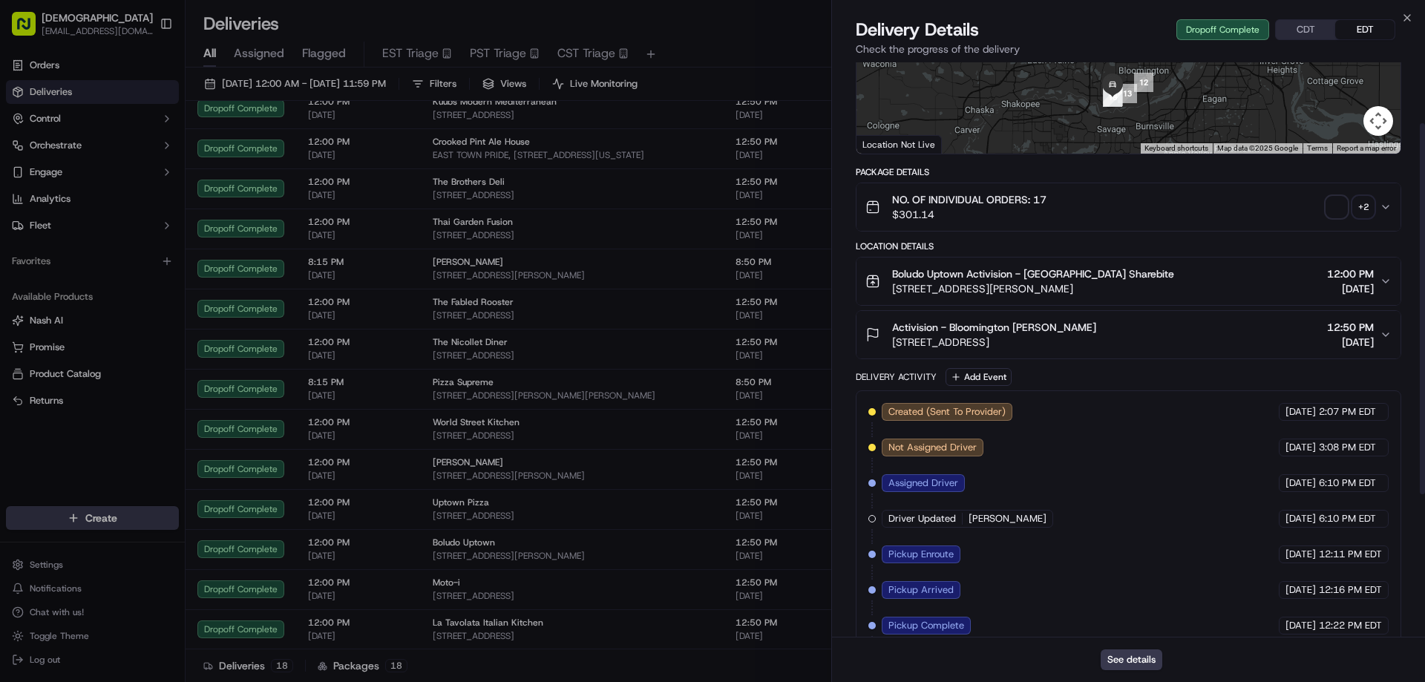
scroll to position [315, 0]
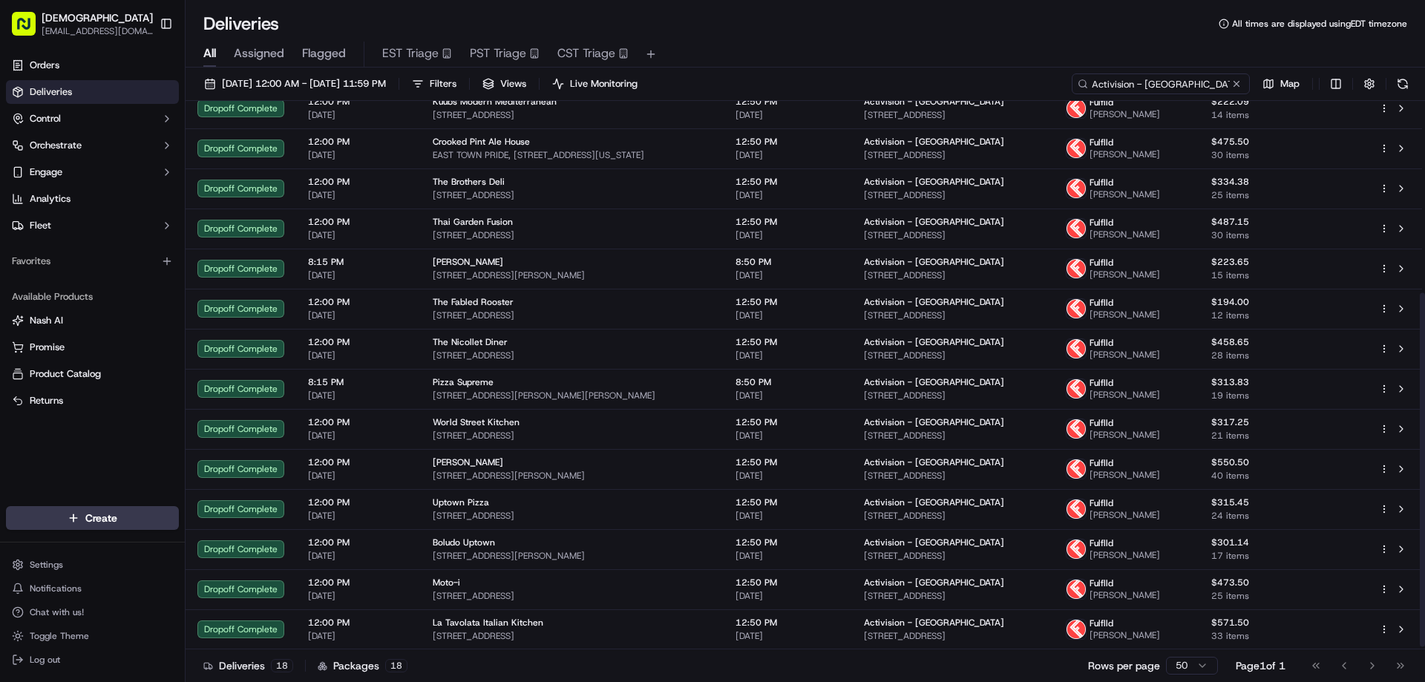
click at [1163, 85] on input "Activision - Bloomington" at bounding box center [1160, 83] width 178 height 21
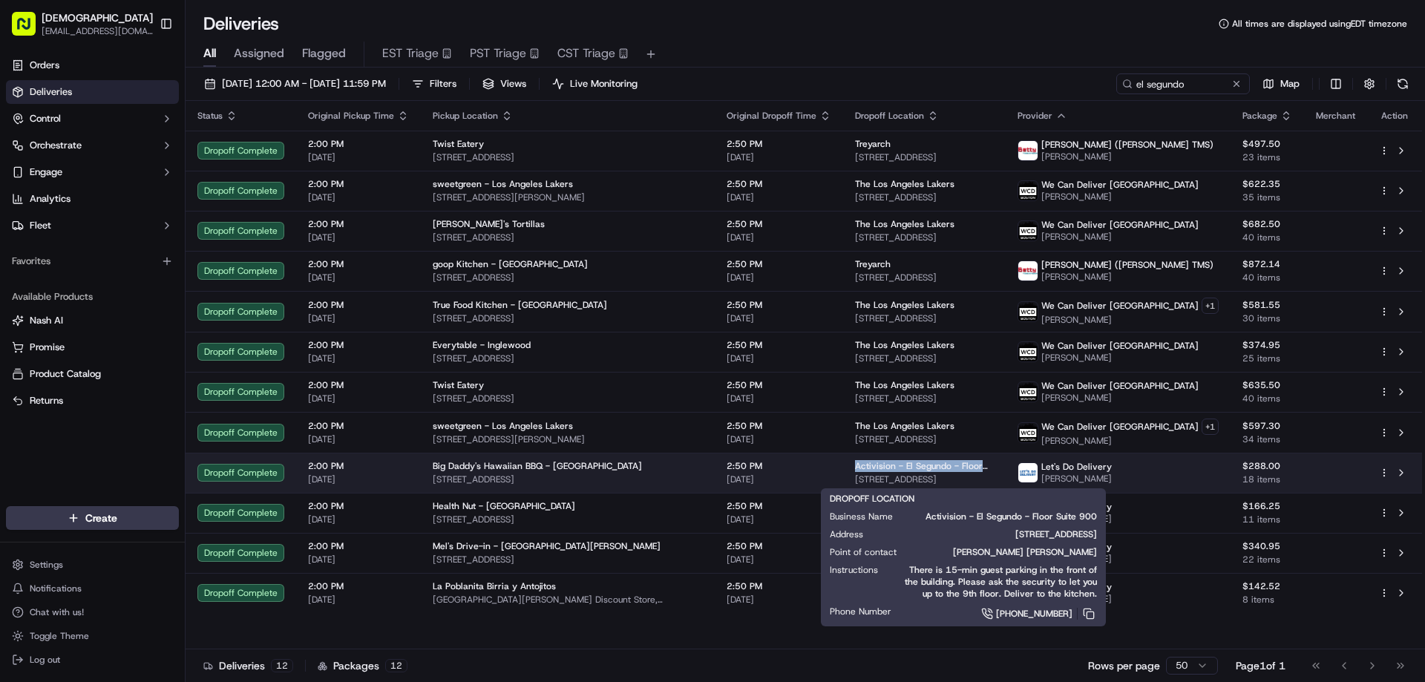
drag, startPoint x: 1040, startPoint y: 465, endPoint x: 865, endPoint y: 466, distance: 174.4
click at [865, 466] on td "Activision - El Segundo - Floor Suite 900 100 N Pacific Coast Hwy, El Segundo, …" at bounding box center [924, 473] width 162 height 40
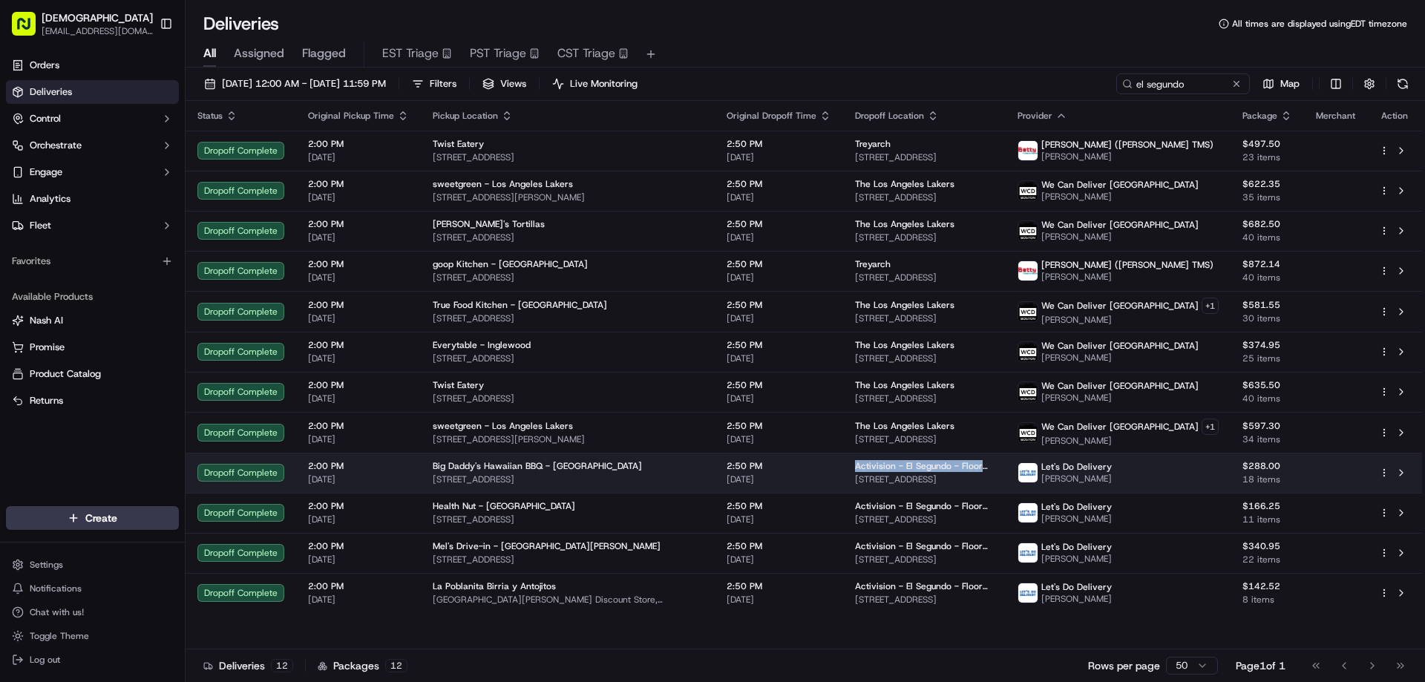
copy span "Activision - El Segundo - Floor Suite 900"
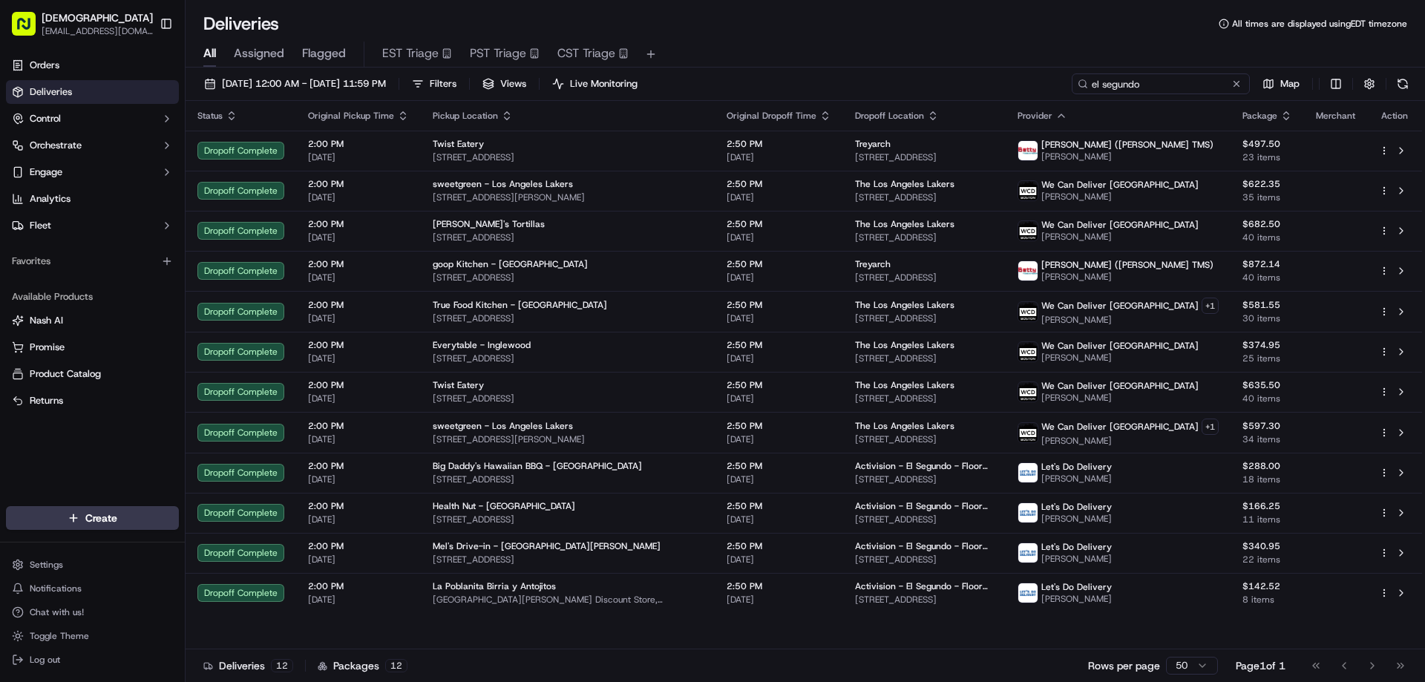
click at [1173, 75] on input "el segundo" at bounding box center [1160, 83] width 178 height 21
paste input "Activision - El Segundo - Floor Suite 900"
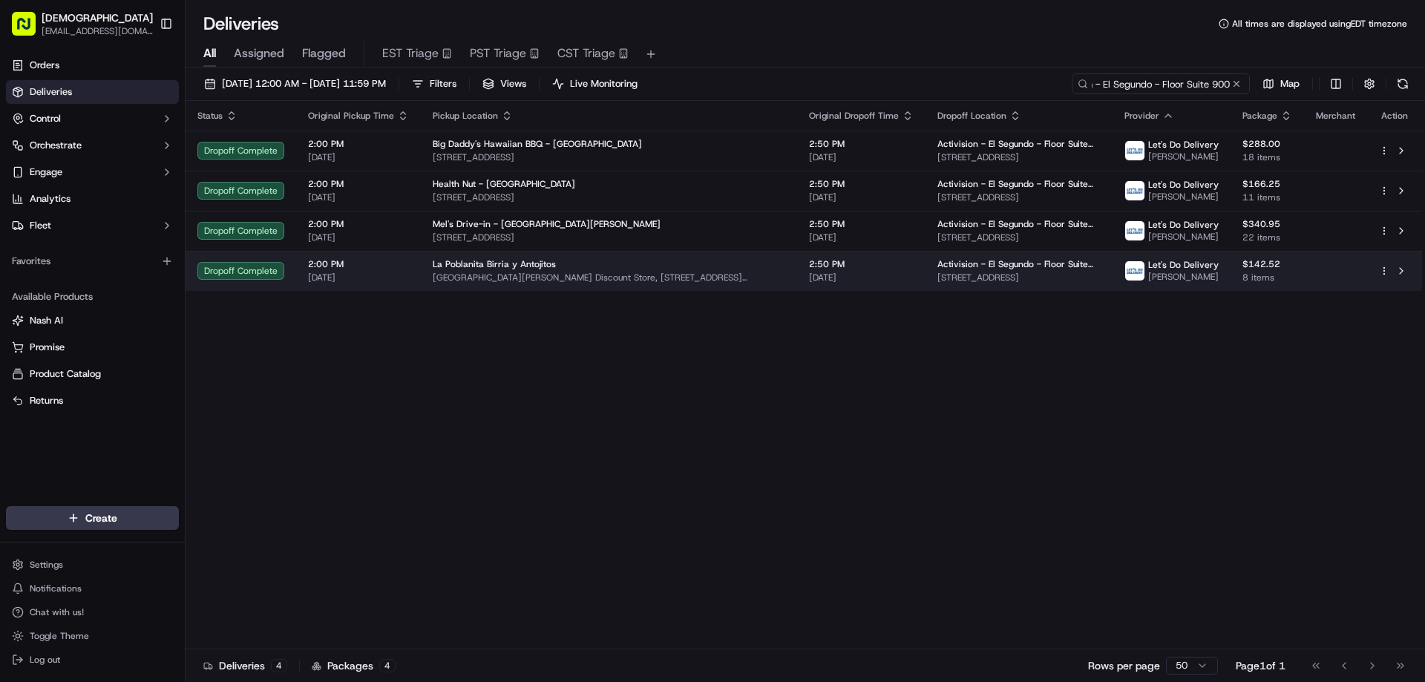
type input "Activision - El Segundo - Floor Suite 900"
click at [609, 259] on div "La Poblanita Birria y Antojitos" at bounding box center [609, 264] width 352 height 12
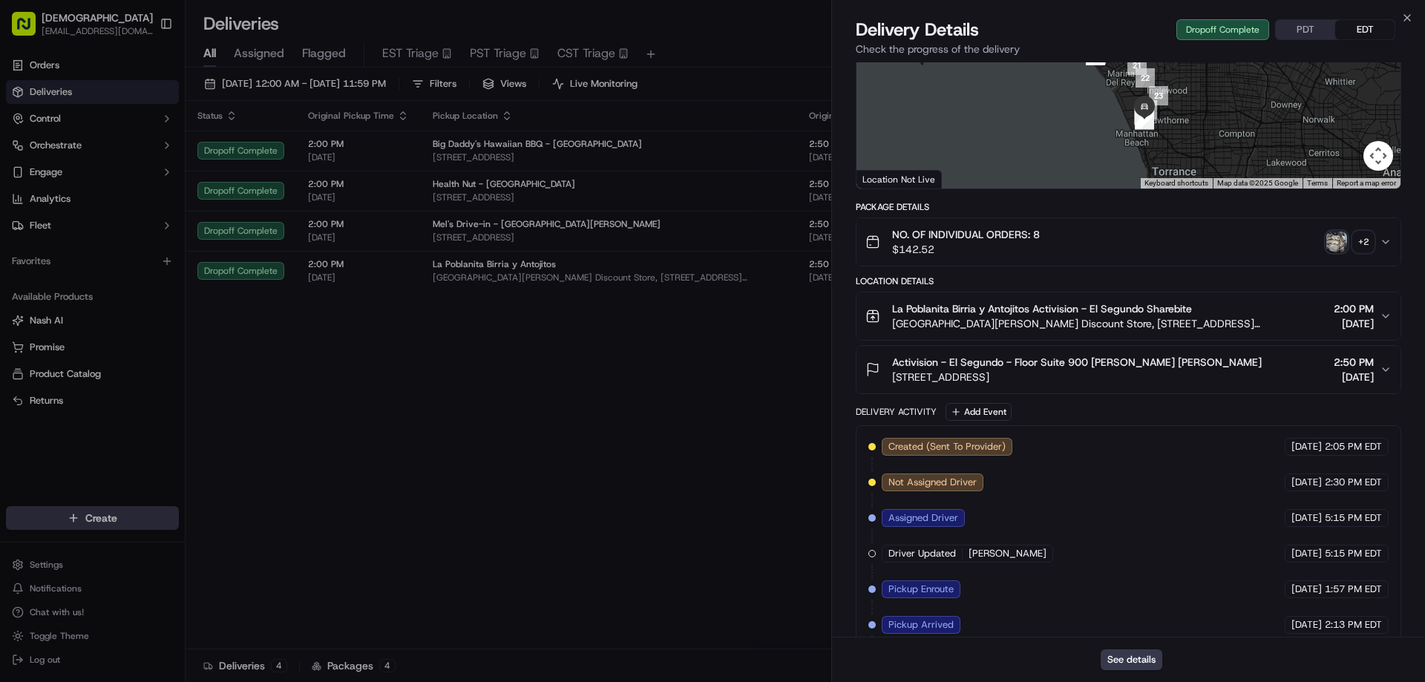
scroll to position [315, 0]
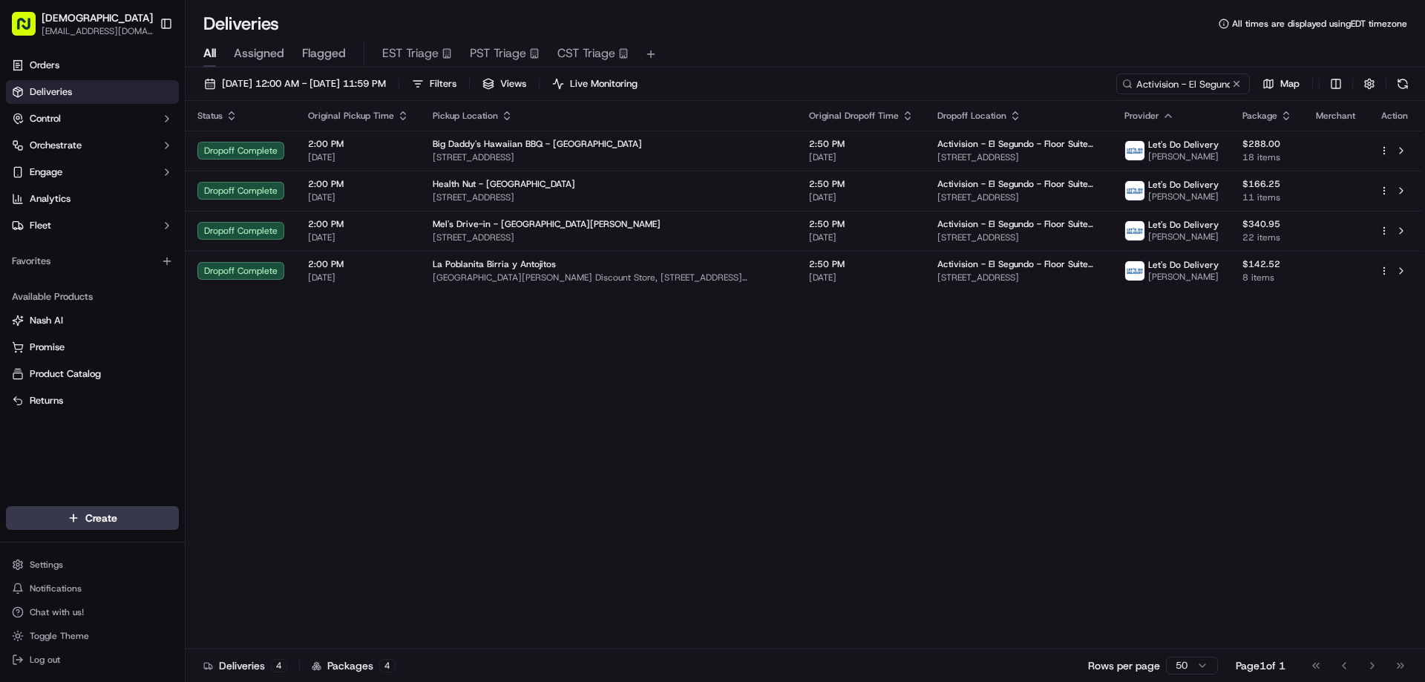
click at [1020, 450] on div "Status Original Pickup Time Pickup Location Original Dropoff Time Dropoff Locat…" at bounding box center [803, 375] width 1236 height 548
click at [386, 88] on span "09/15/2025 12:00 AM - 09/16/2025 11:59 PM" at bounding box center [304, 83] width 164 height 13
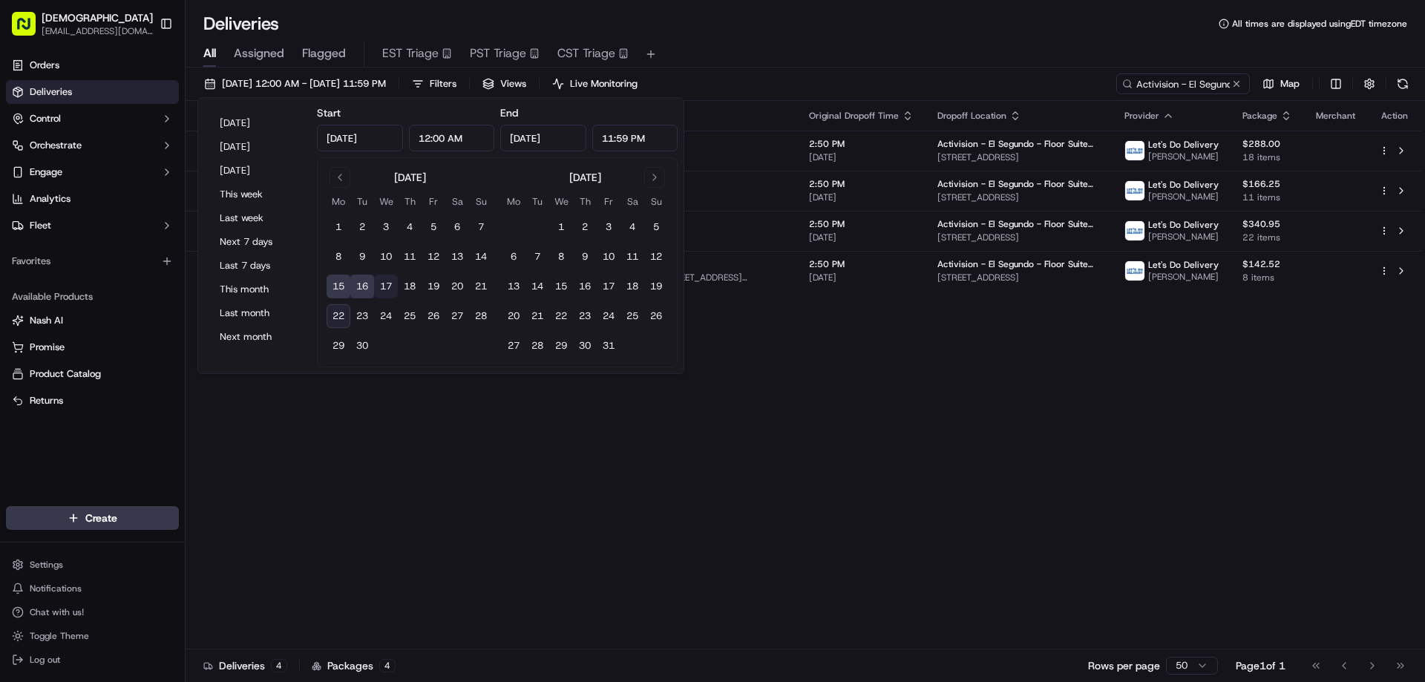
click at [383, 285] on button "17" at bounding box center [386, 287] width 24 height 24
type input "Sep 17, 2025"
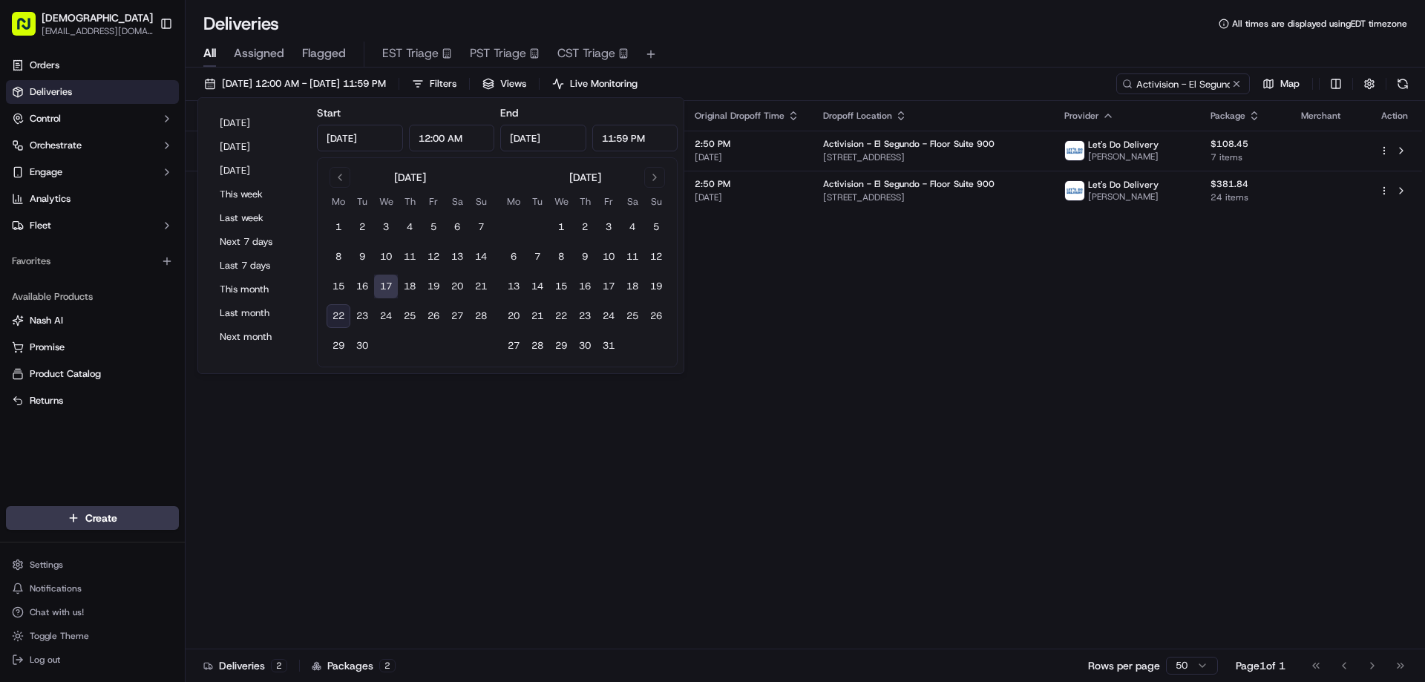
click at [981, 395] on div "Status Original Pickup Time Pickup Location Original Dropoff Time Dropoff Locat…" at bounding box center [803, 375] width 1236 height 548
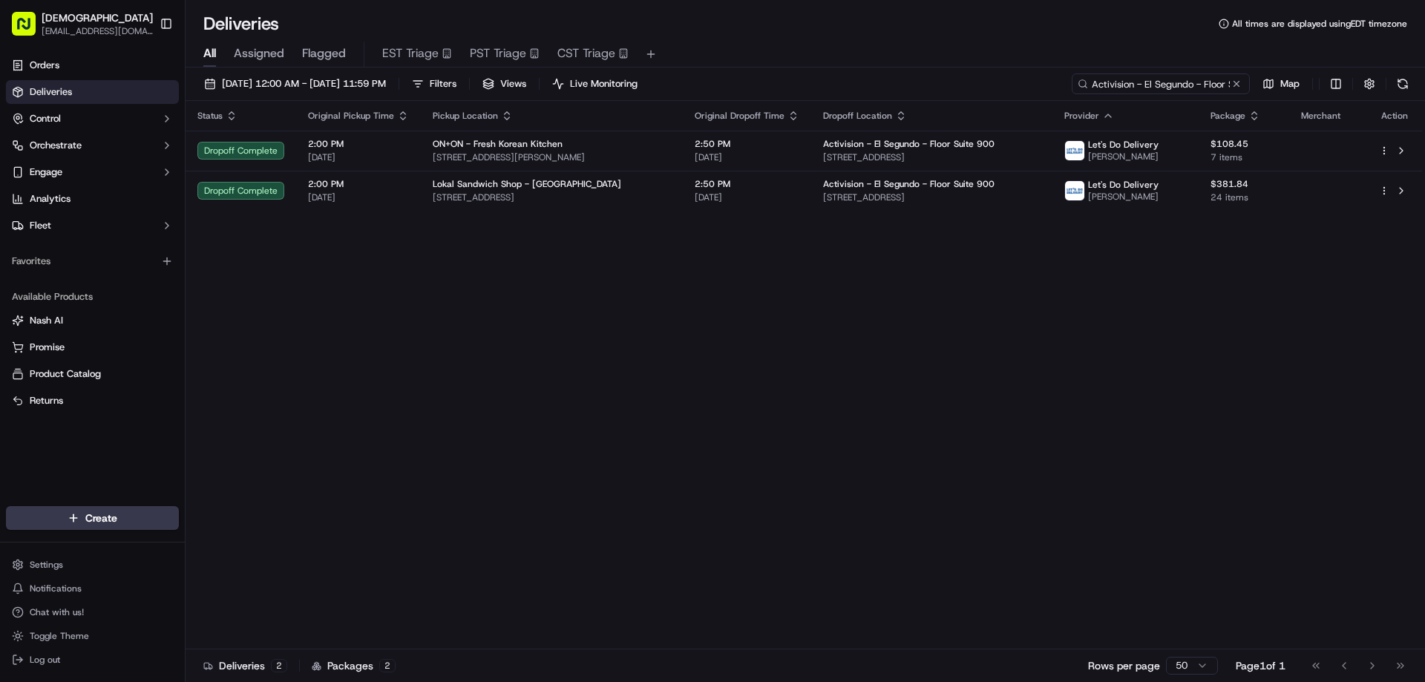
click at [1195, 88] on input "Activision - El Segundo - Floor Suite 900" at bounding box center [1160, 83] width 178 height 21
drag, startPoint x: 1145, startPoint y: 80, endPoint x: 1403, endPoint y: 99, distance: 258.9
click at [1403, 99] on div "09/17/2025 12:00 AM - 09/17/2025 11:59 PM Filters Views Live Monitoring Activis…" at bounding box center [804, 86] width 1239 height 27
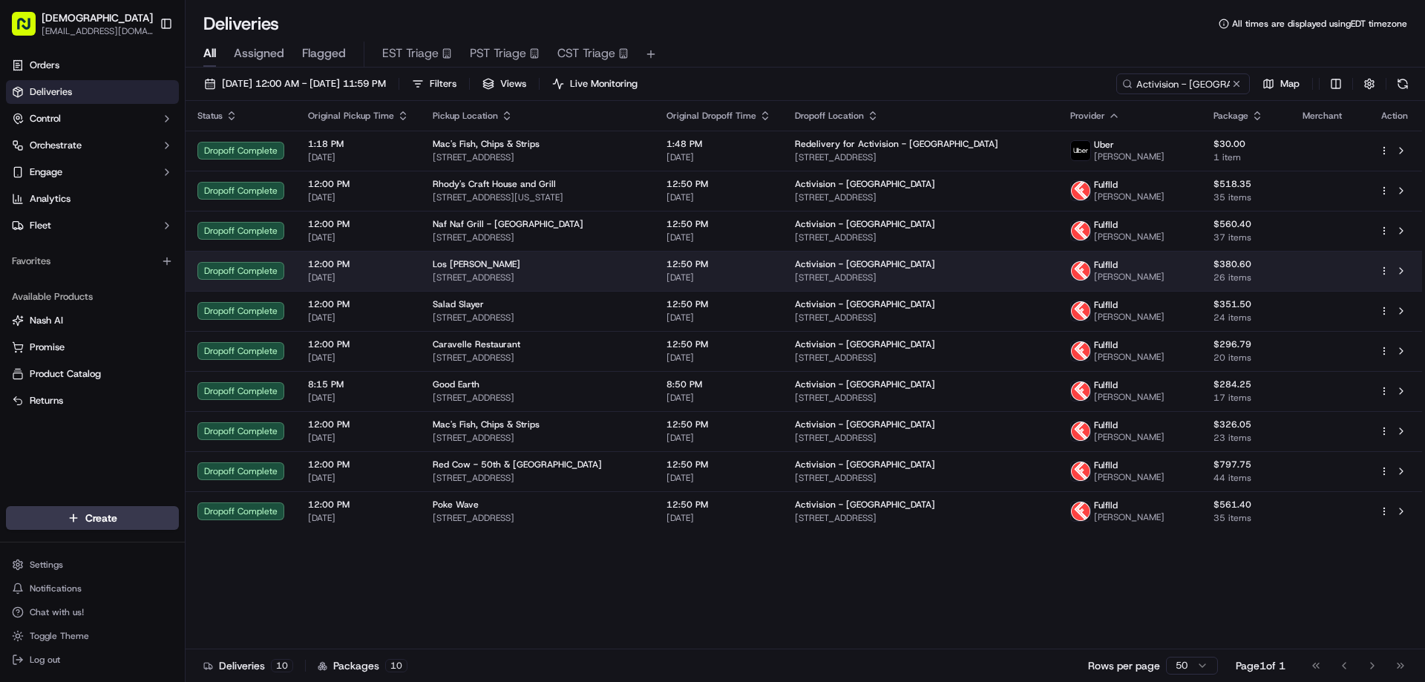
click at [585, 266] on div "Los Sanchez" at bounding box center [538, 264] width 210 height 12
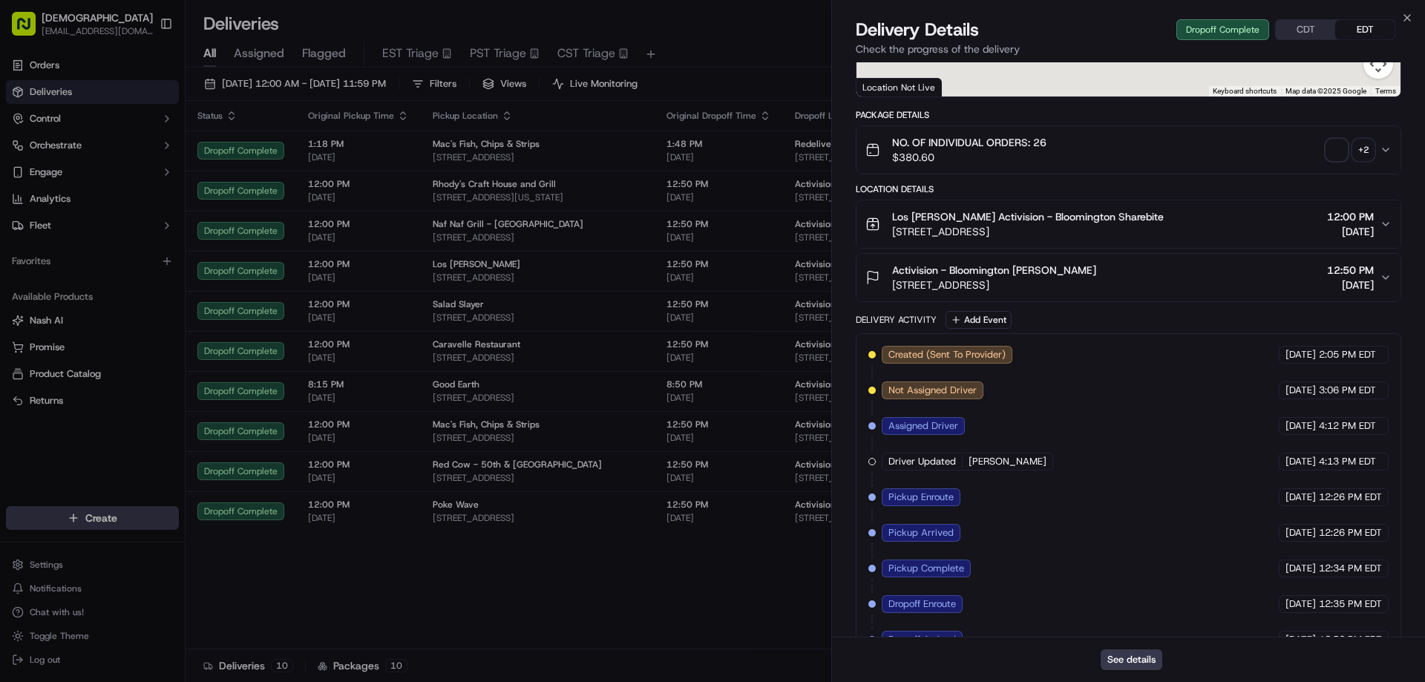
scroll to position [315, 0]
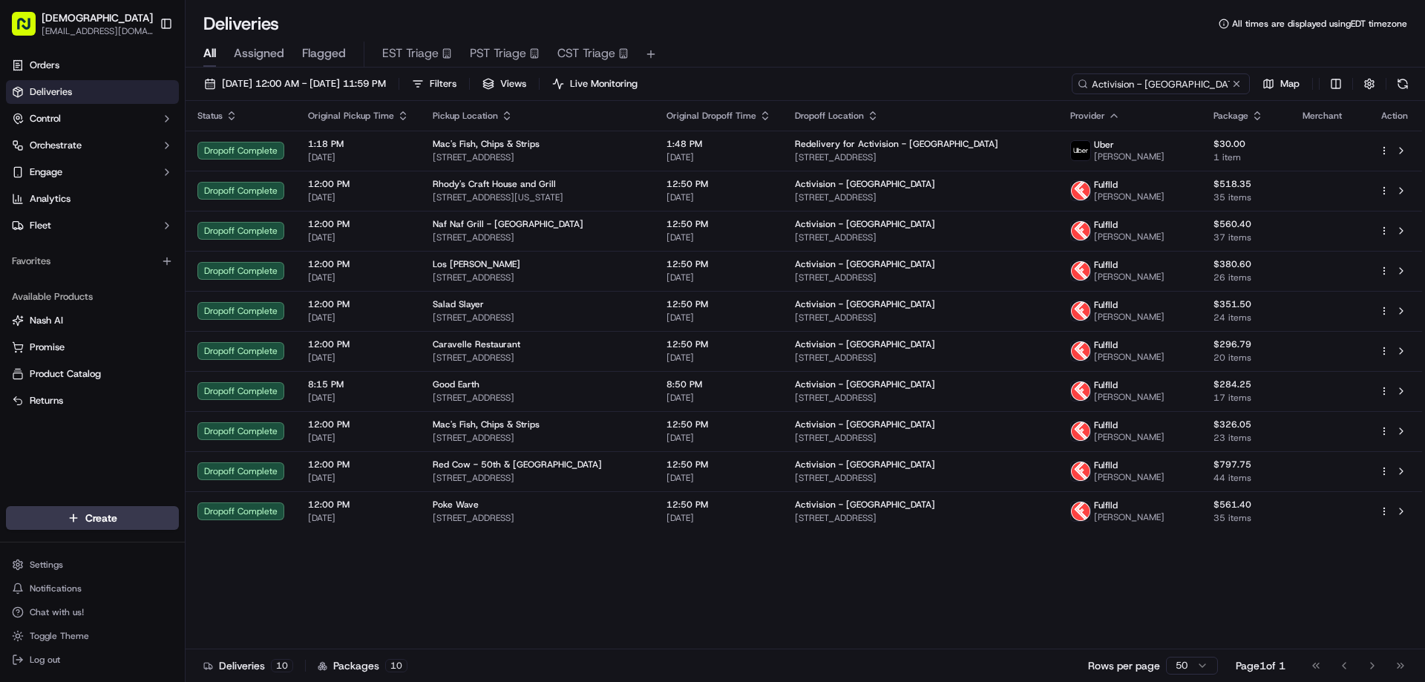
click at [1166, 82] on input "Activision - Bloomington" at bounding box center [1160, 83] width 178 height 21
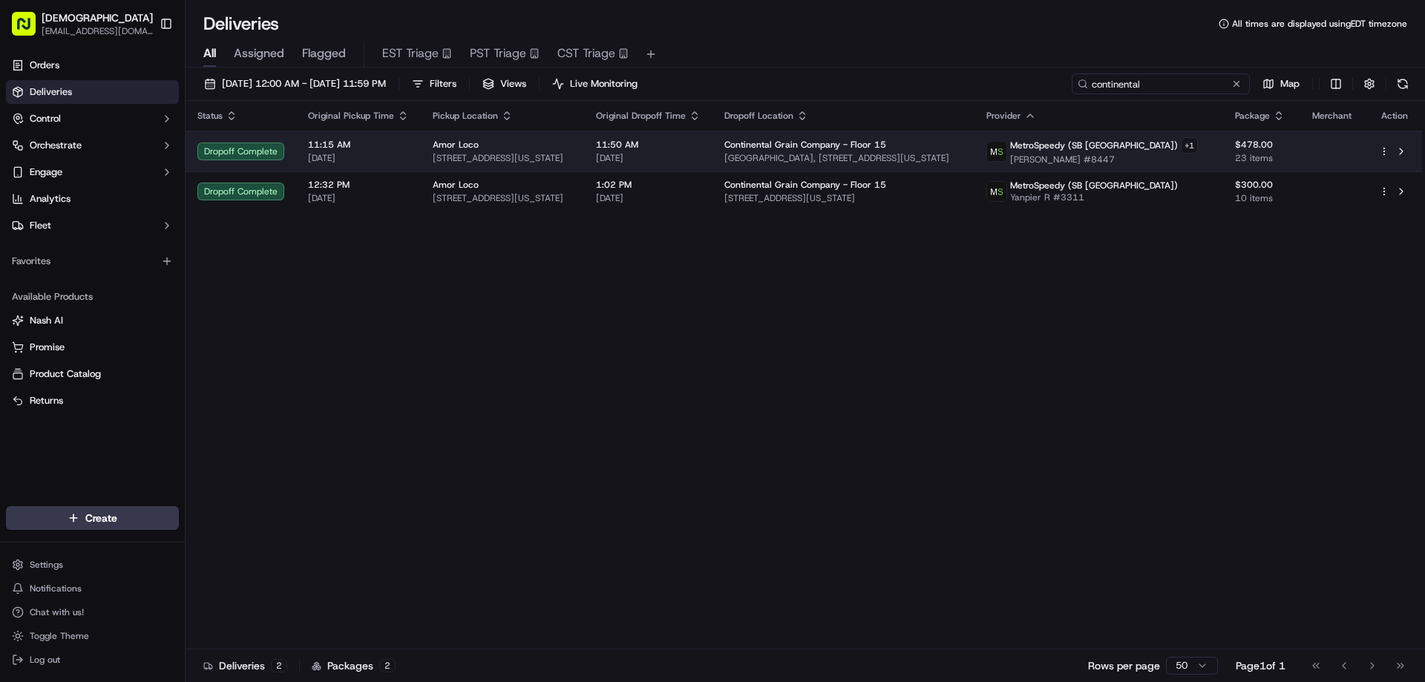
type input "continental"
click at [566, 165] on td "Amor Loco 134 W 46th St, New York, NY 10036, USA" at bounding box center [502, 151] width 163 height 41
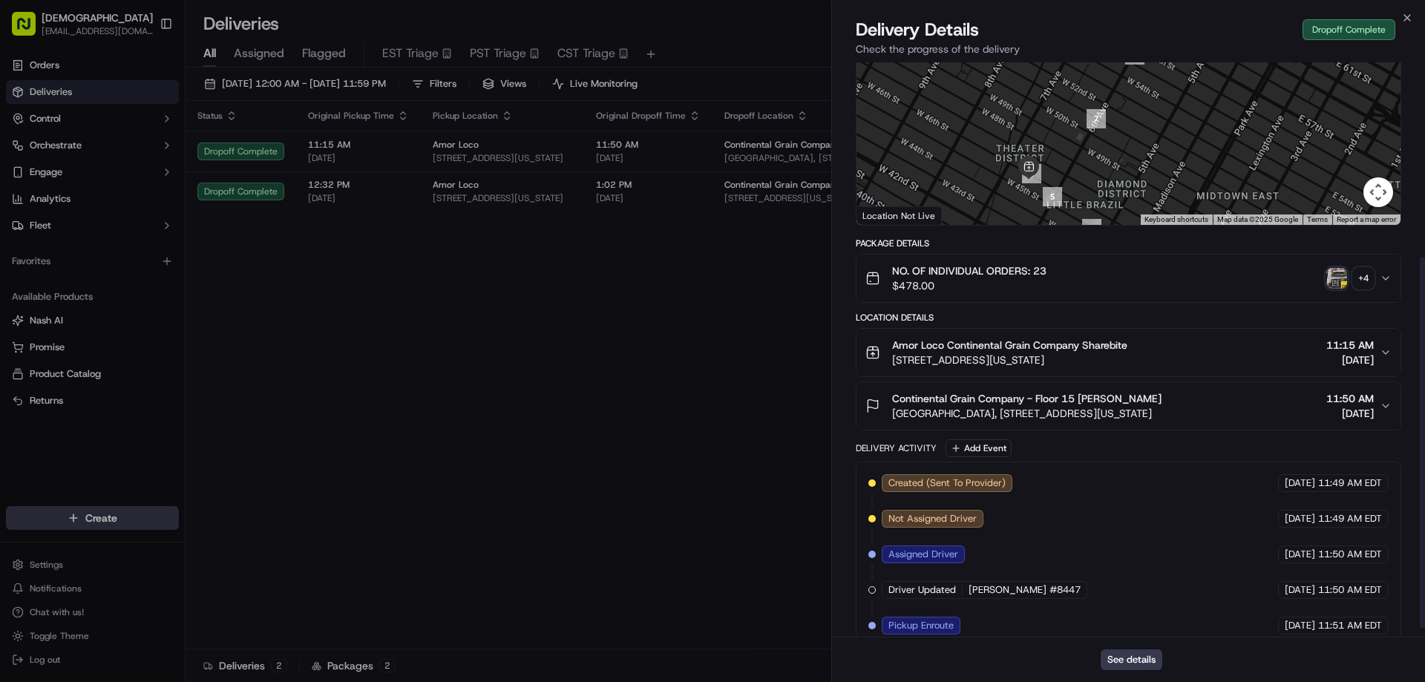
scroll to position [315, 0]
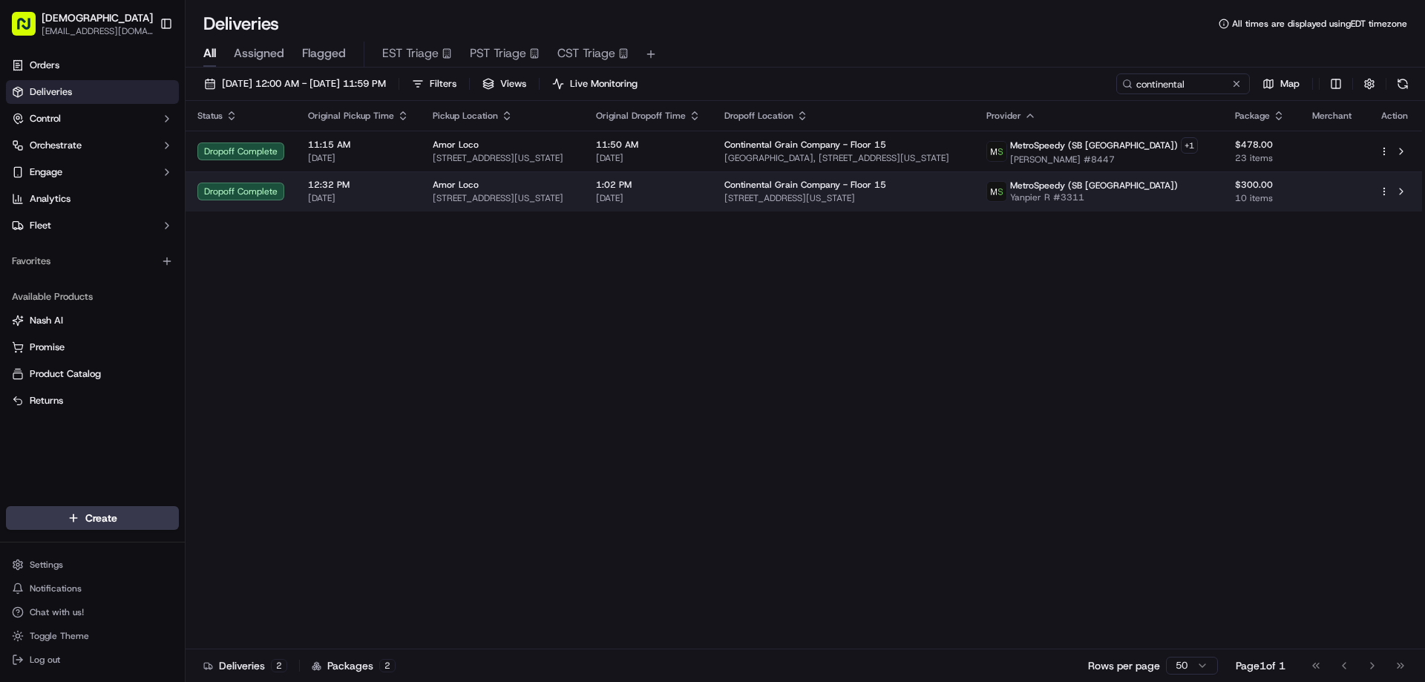
click at [691, 188] on span "1:02 PM" at bounding box center [648, 185] width 105 height 12
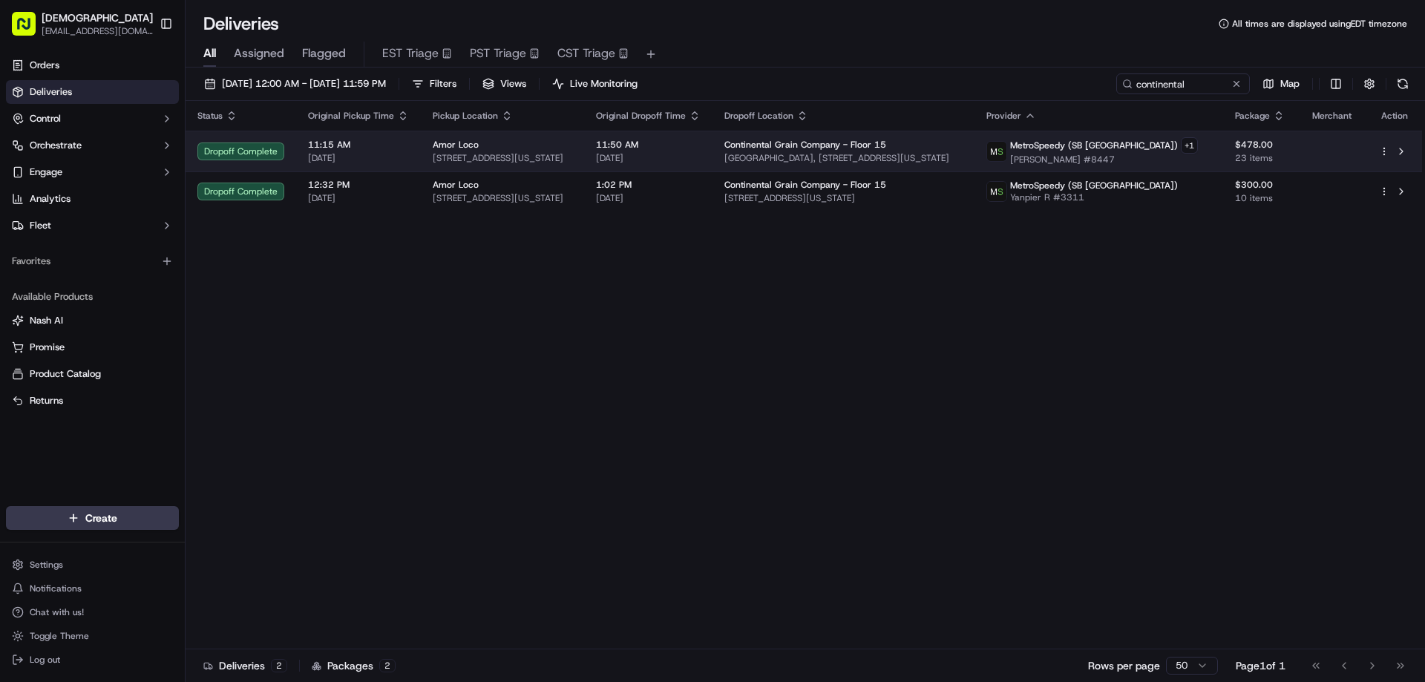
click at [572, 156] on span "134 W 46th St, New York, NY 10036, USA" at bounding box center [502, 158] width 139 height 12
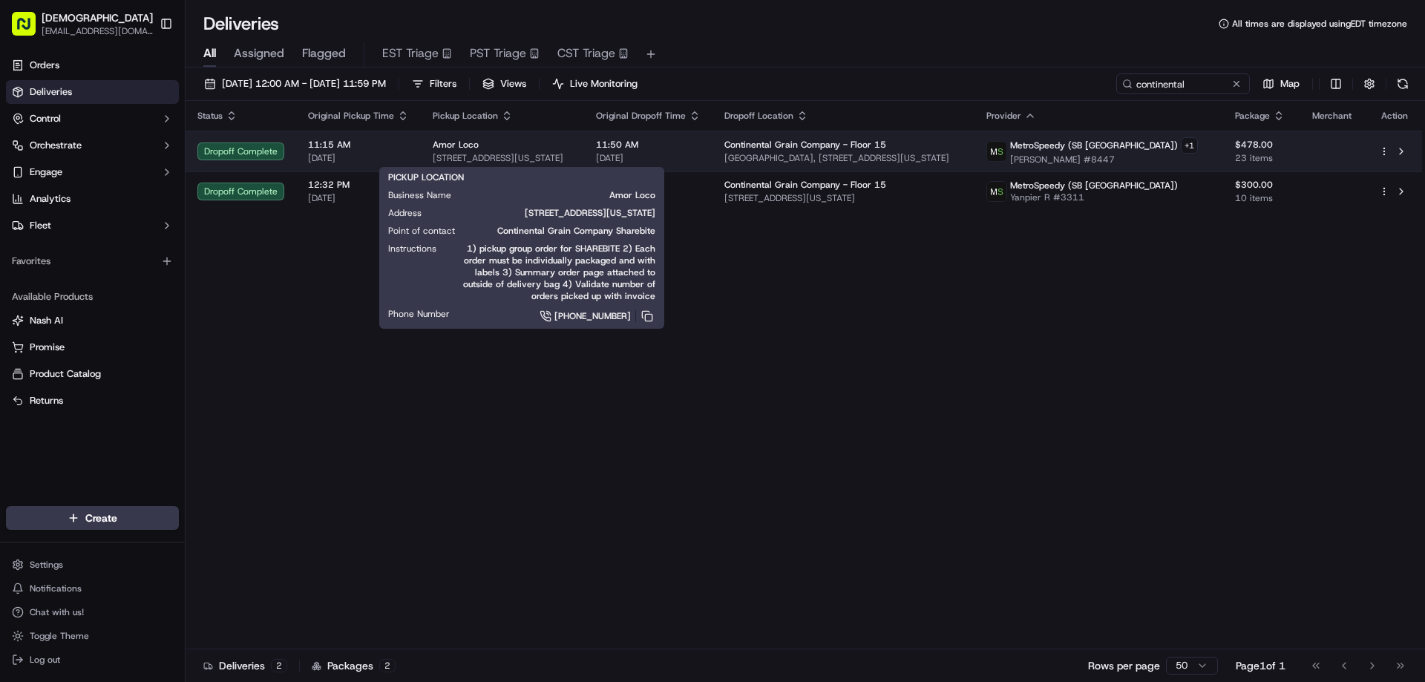
click at [572, 143] on div "Amor Loco" at bounding box center [502, 145] width 139 height 12
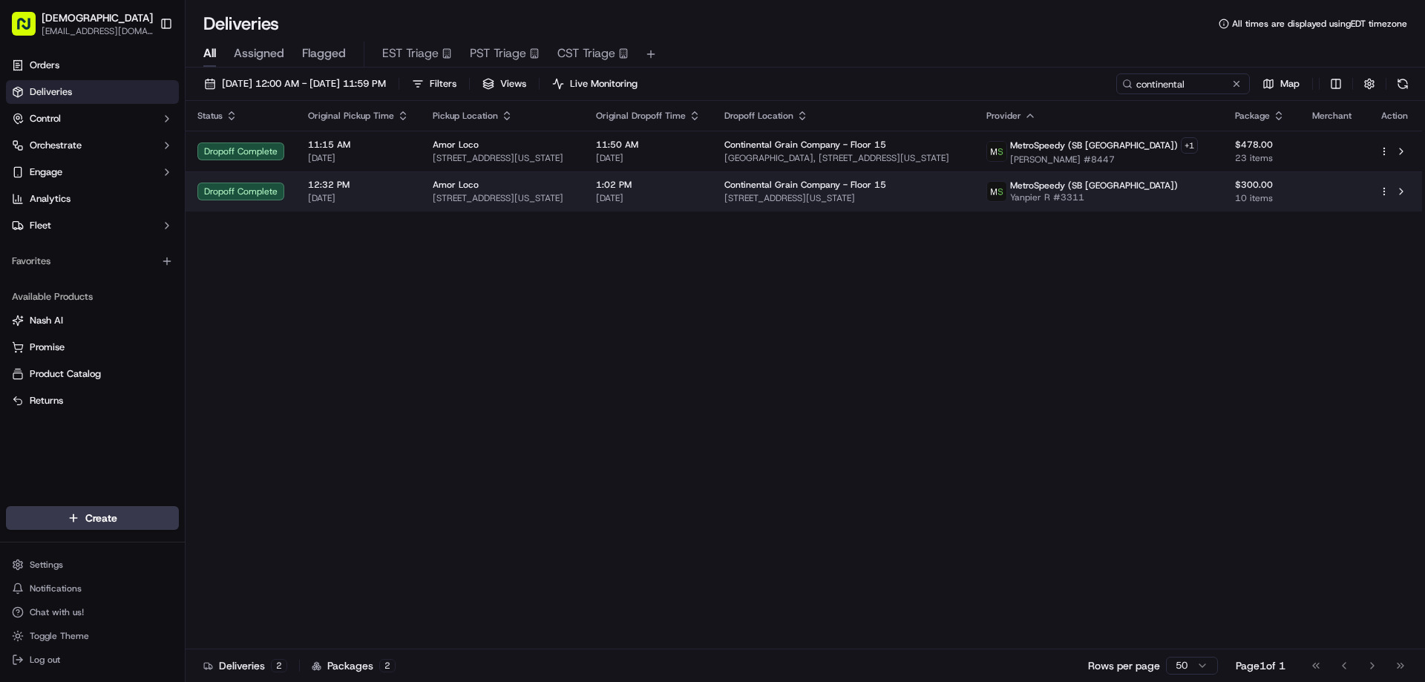
click at [541, 194] on span "134 W 46th St, New York, NY 10036, USA" at bounding box center [502, 198] width 139 height 12
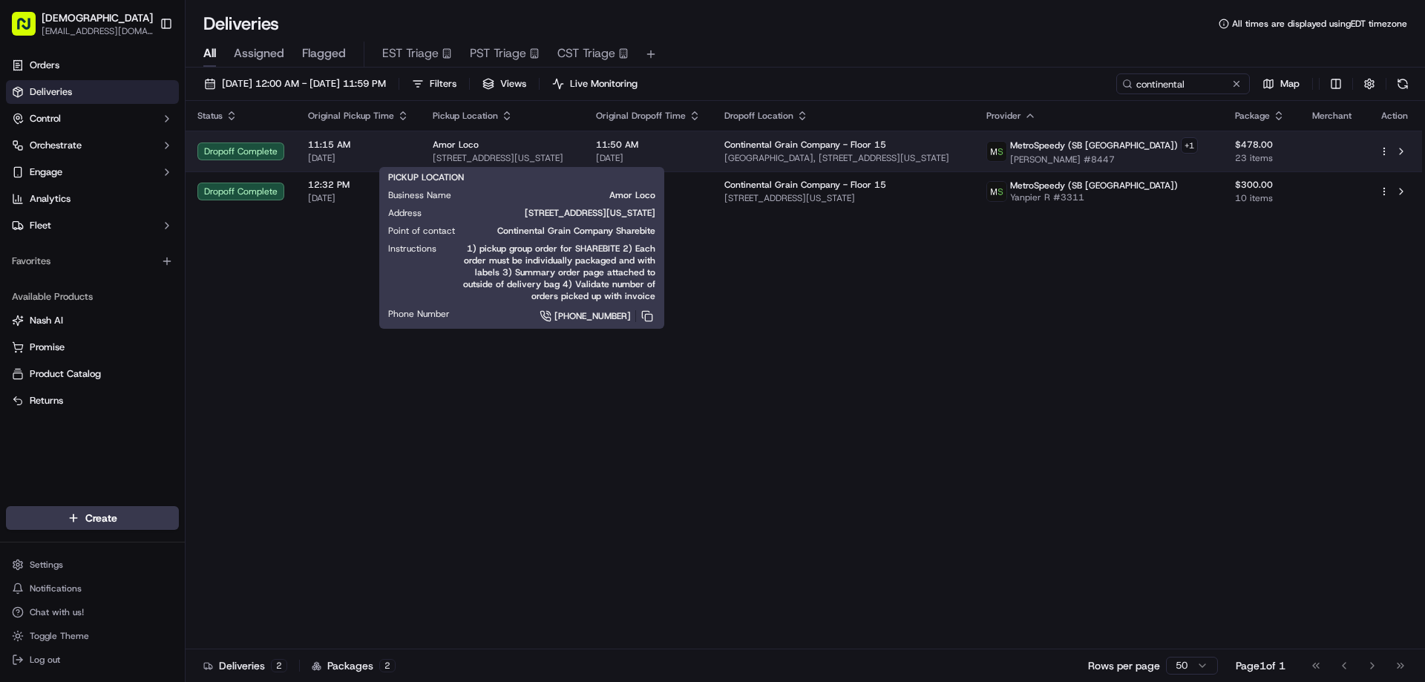
click at [572, 150] on div "Amor Loco" at bounding box center [502, 145] width 139 height 12
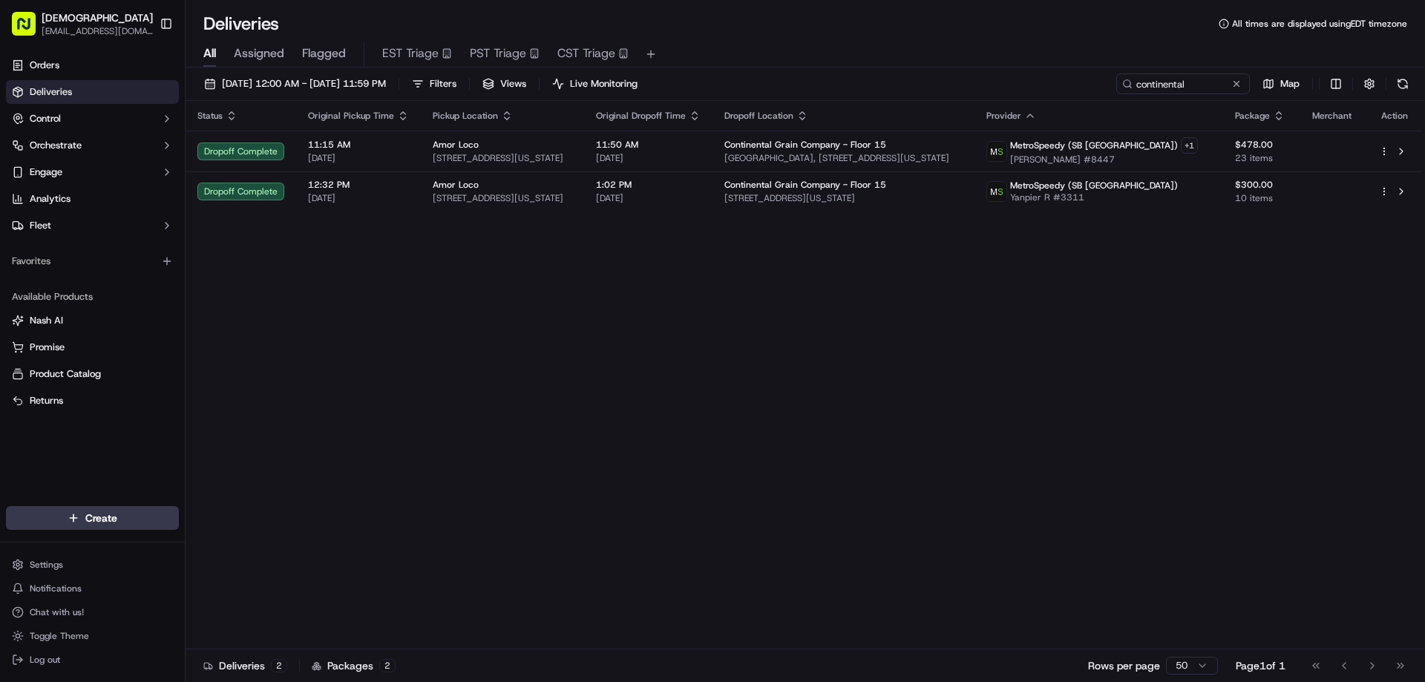
click at [1332, 444] on div "Status Original Pickup Time Pickup Location Original Dropoff Time Dropoff Locat…" at bounding box center [803, 375] width 1236 height 548
click at [1252, 508] on div "Status Original Pickup Time Pickup Location Original Dropoff Time Dropoff Locat…" at bounding box center [803, 375] width 1236 height 548
click at [1252, 475] on div "Status Original Pickup Time Pickup Location Original Dropoff Time Dropoff Locat…" at bounding box center [803, 375] width 1236 height 548
click at [1304, 498] on div "Status Original Pickup Time Pickup Location Original Dropoff Time Dropoff Locat…" at bounding box center [803, 375] width 1236 height 548
